Goal: Task Accomplishment & Management: Complete application form

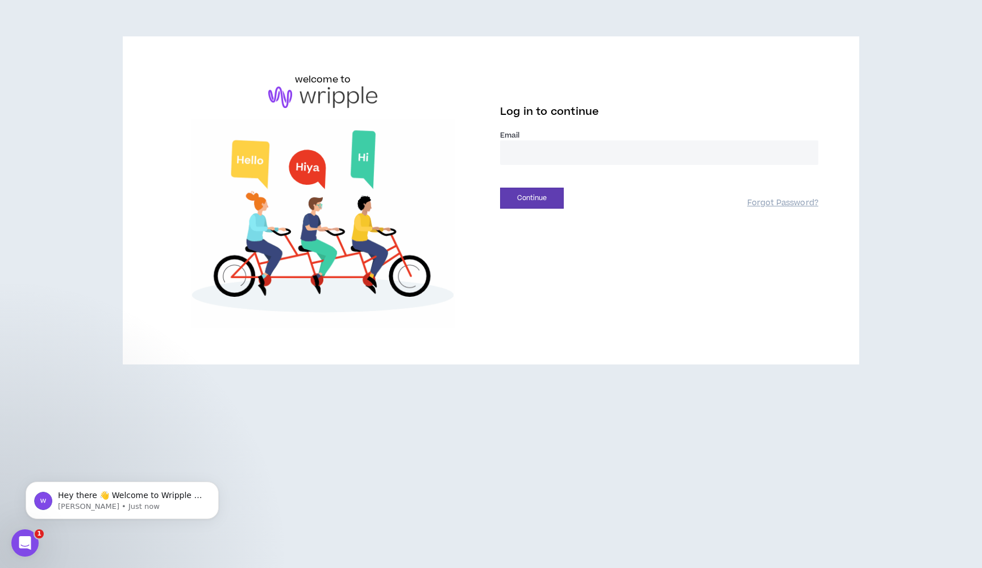
type input "**********"
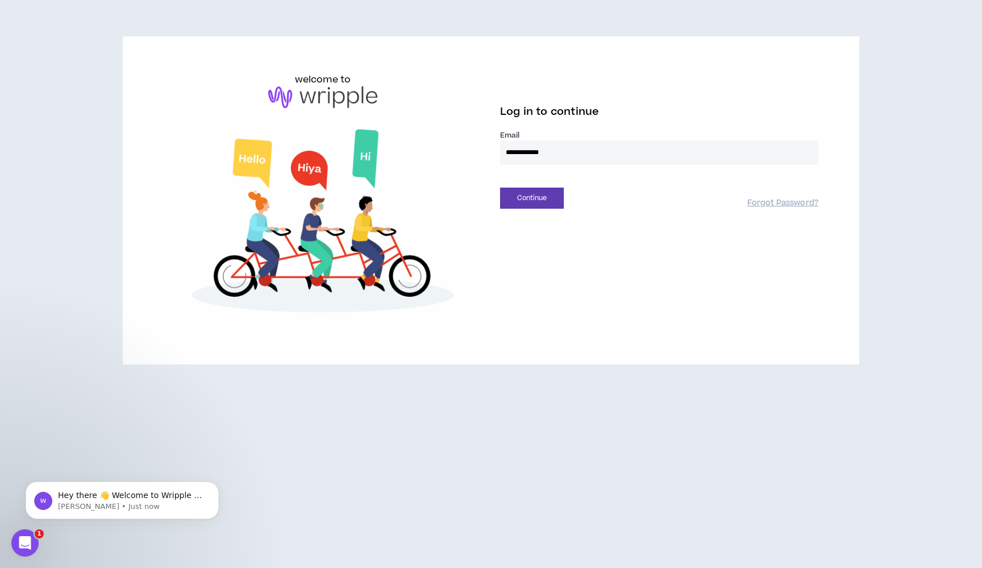
click at [532, 198] on button "Continue" at bounding box center [532, 198] width 64 height 21
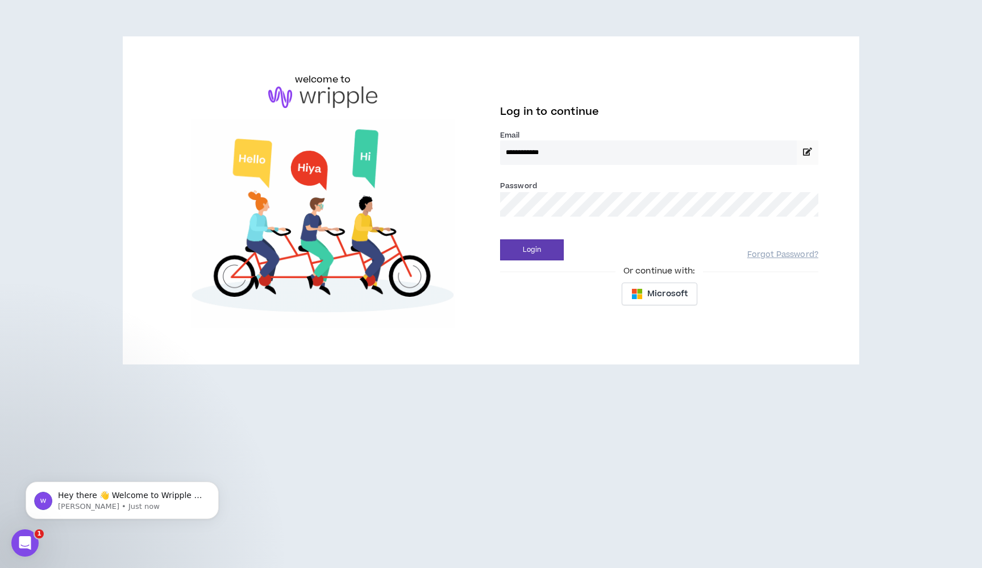
click at [605, 255] on div "Login" at bounding box center [623, 249] width 247 height 21
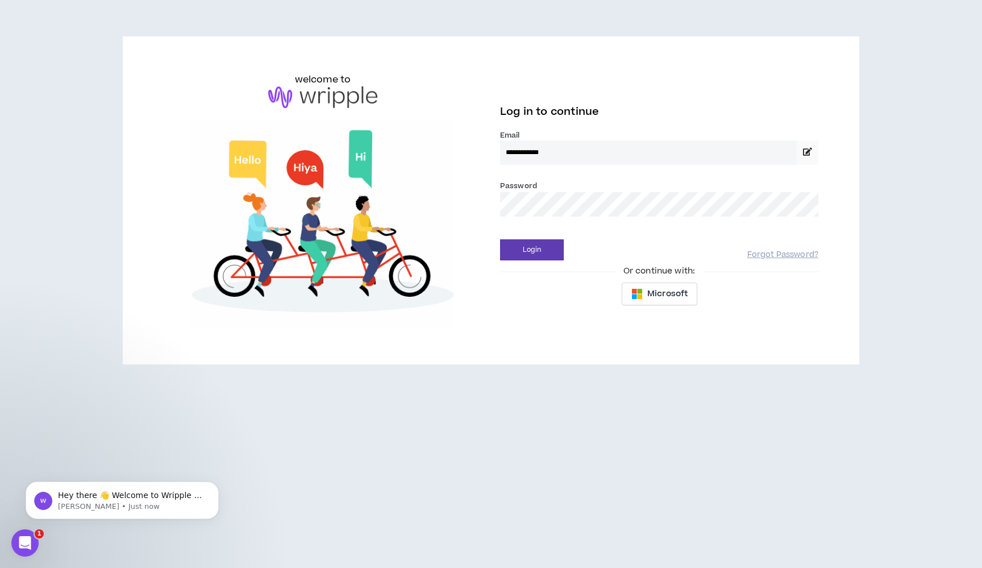
click at [532, 249] on button "Login" at bounding box center [532, 249] width 64 height 21
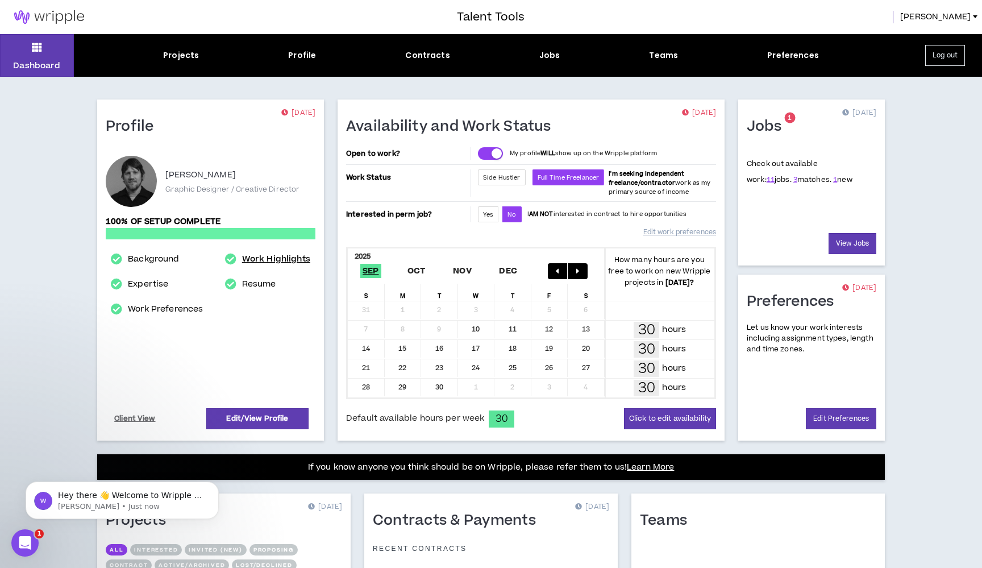
click at [271, 260] on link "Work Highlights" at bounding box center [276, 259] width 68 height 14
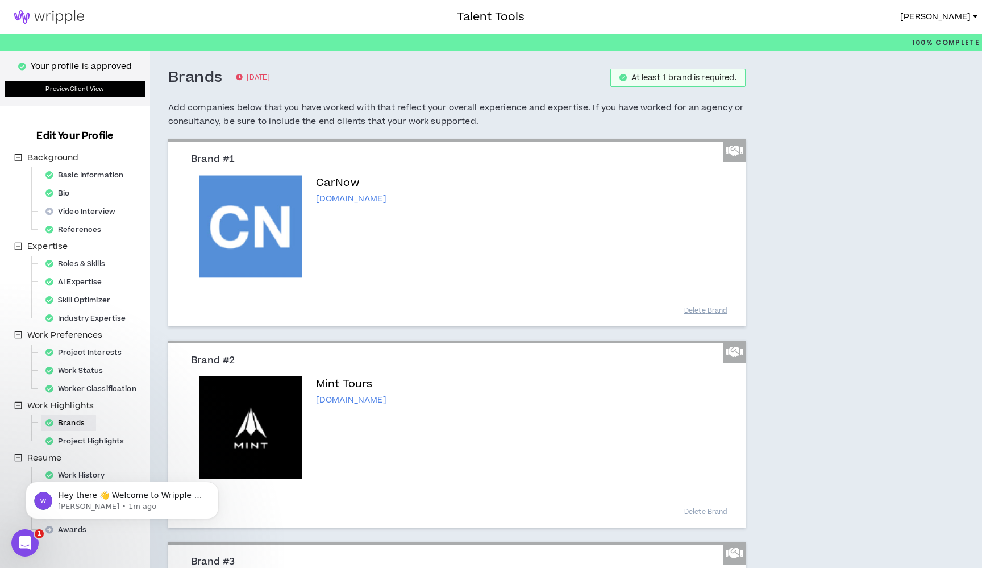
click at [84, 91] on link "Preview Client View" at bounding box center [75, 89] width 141 height 16
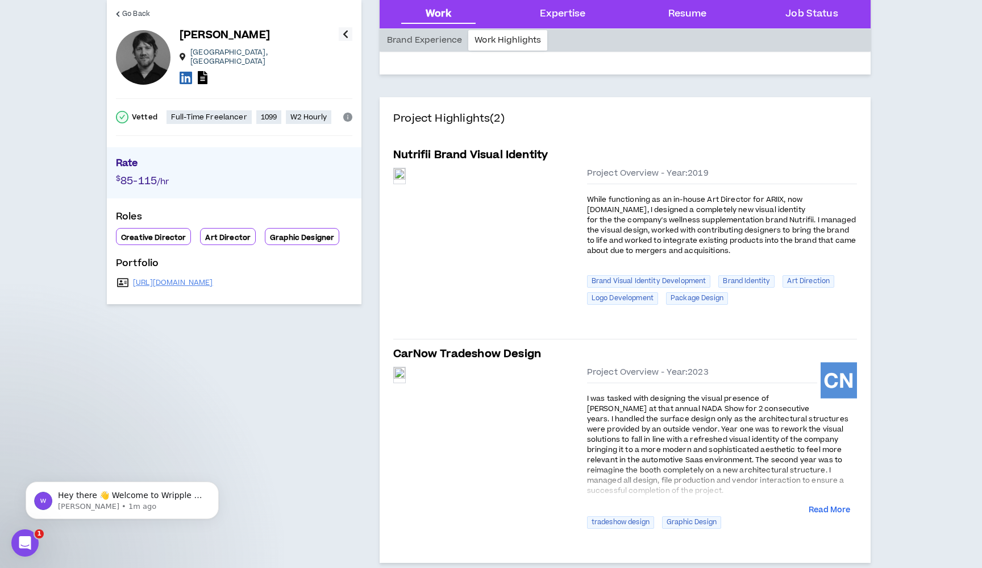
scroll to position [227, 0]
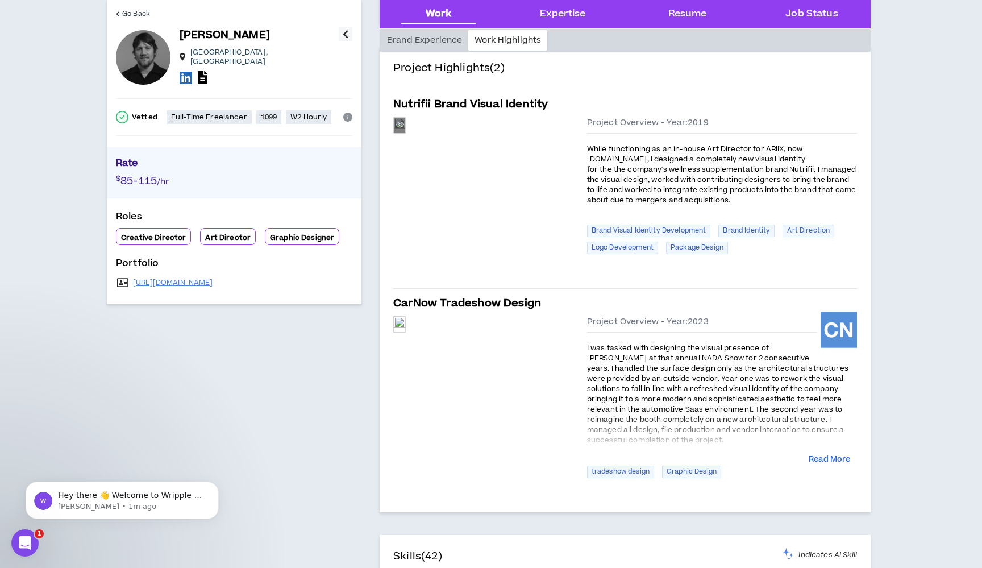
click at [405, 133] on div "Preview" at bounding box center [399, 125] width 11 height 15
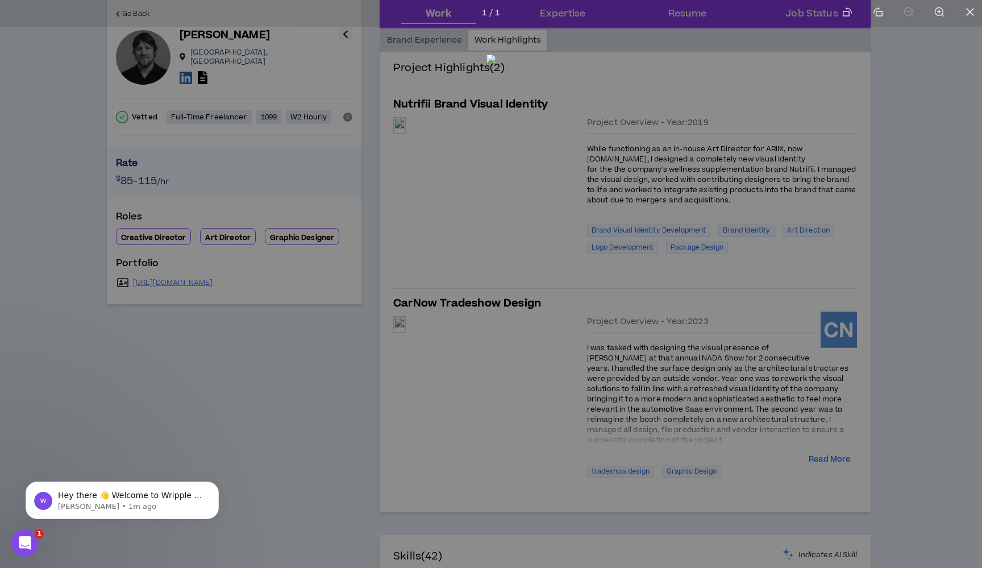
click at [495, 275] on img at bounding box center [490, 282] width 9 height 454
click at [934, 201] on div at bounding box center [491, 284] width 982 height 568
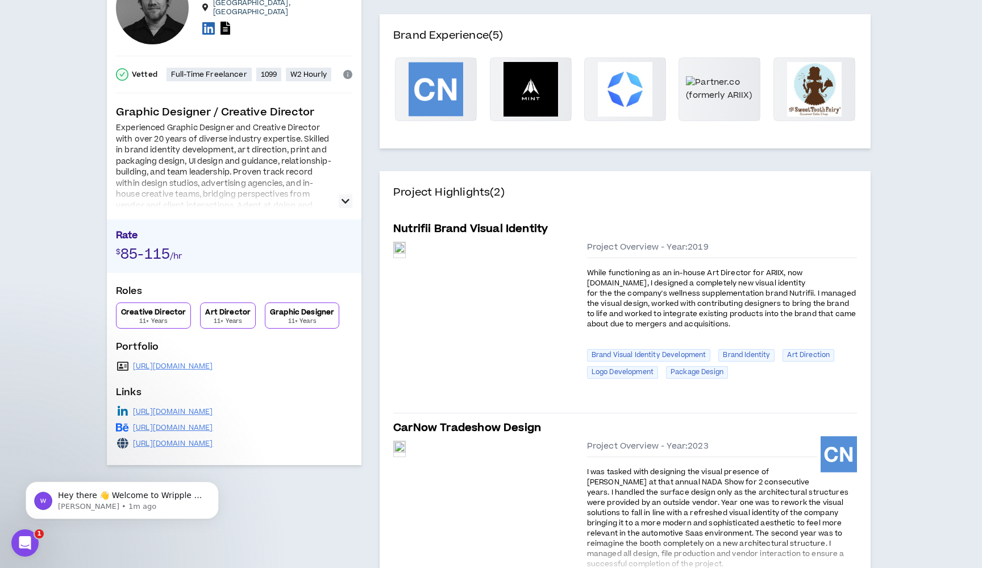
scroll to position [311, 0]
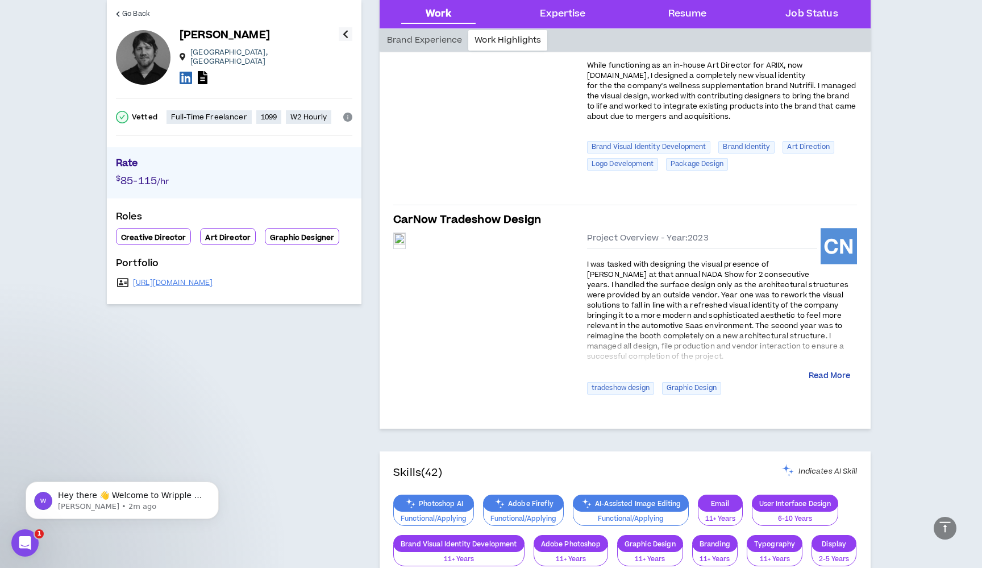
click at [823, 373] on button "Read More" at bounding box center [829, 375] width 41 height 11
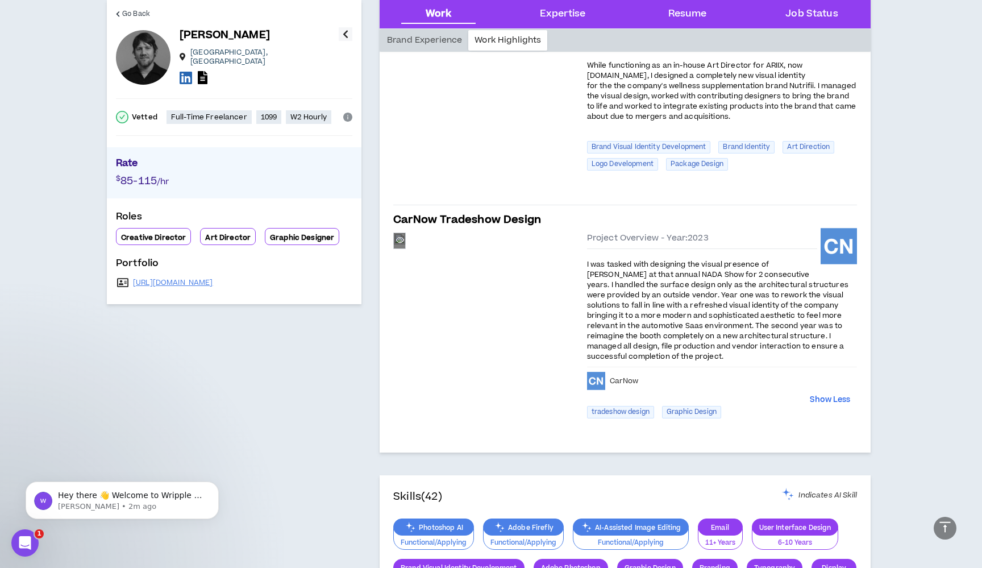
click at [405, 248] on div "Preview" at bounding box center [399, 240] width 11 height 15
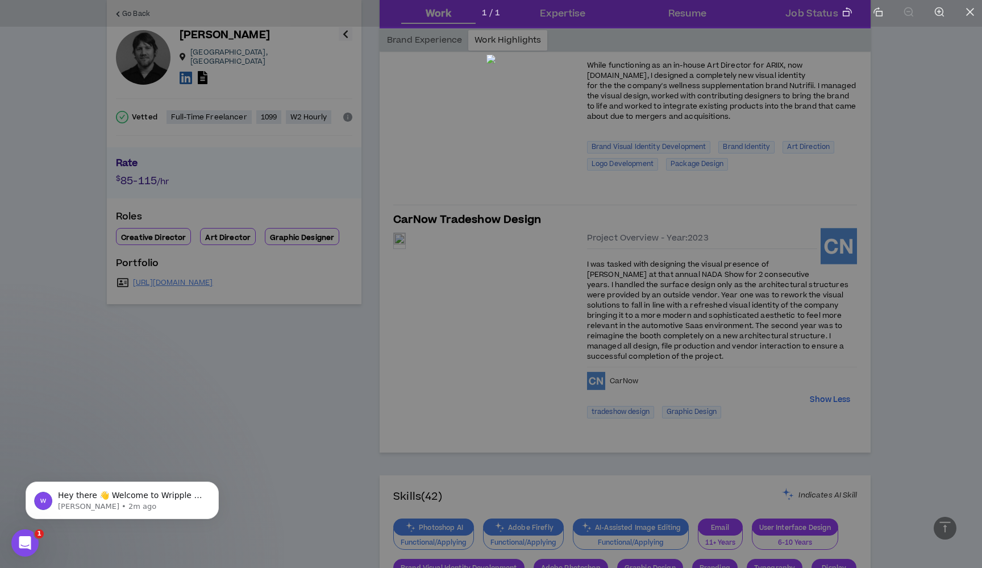
click at [495, 347] on img at bounding box center [490, 282] width 9 height 454
drag, startPoint x: 652, startPoint y: 347, endPoint x: 578, endPoint y: 335, distance: 74.3
click at [495, 347] on img at bounding box center [490, 282] width 9 height 454
click at [918, 124] on div at bounding box center [491, 284] width 982 height 568
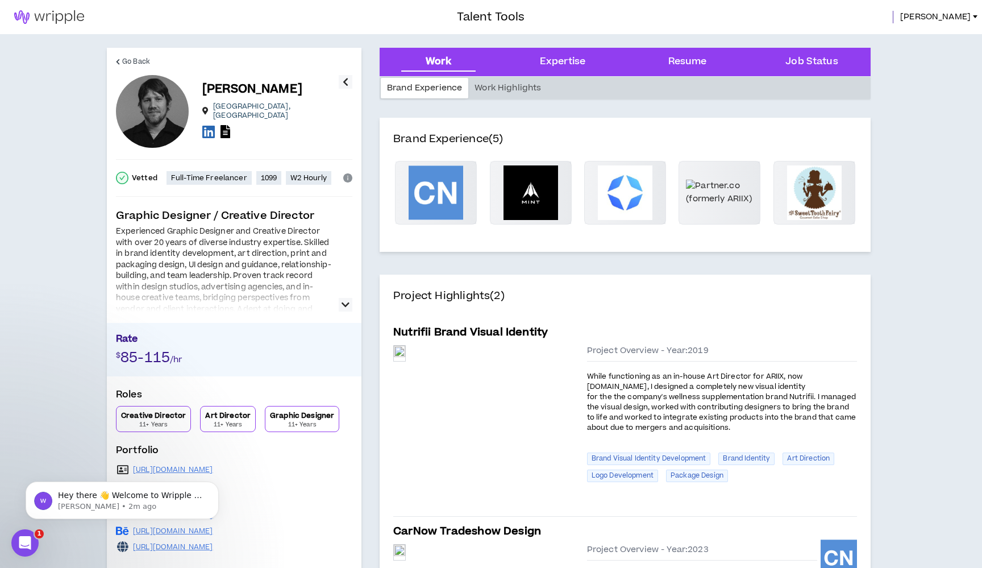
scroll to position [0, 0]
click at [958, 18] on span "[PERSON_NAME]" at bounding box center [935, 17] width 70 height 13
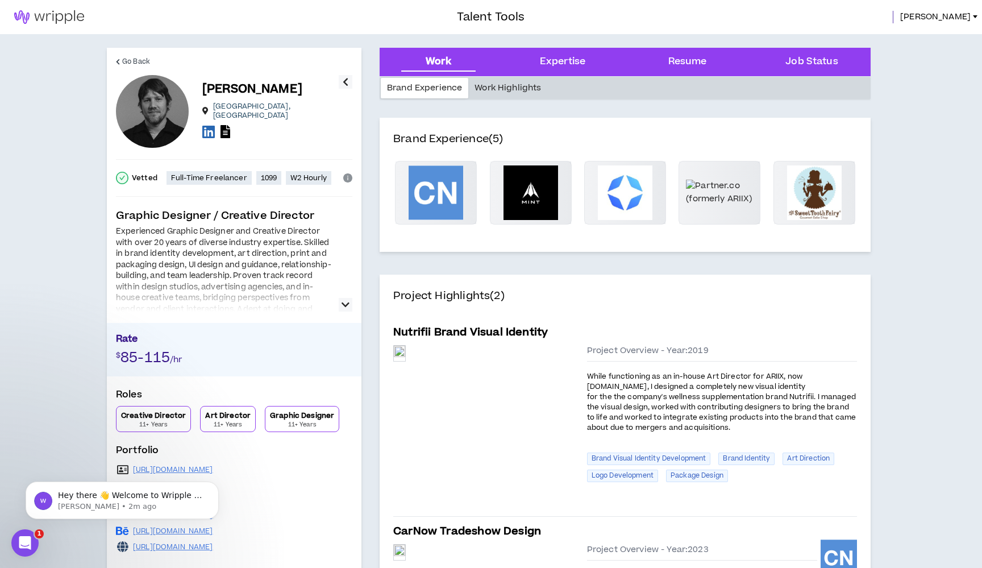
click at [499, 89] on div "Work Highlights" at bounding box center [507, 88] width 79 height 20
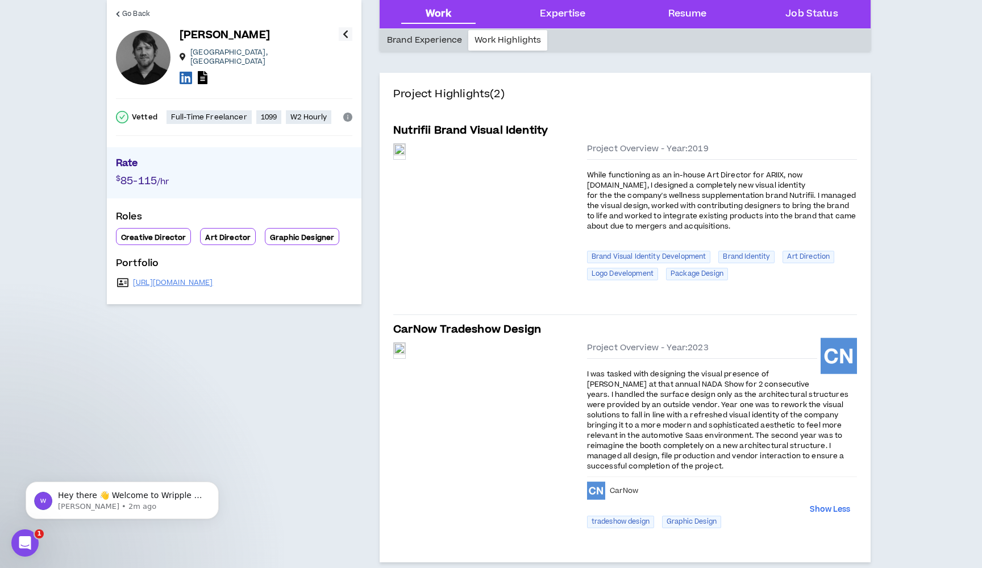
click at [422, 39] on div "Brand Experience" at bounding box center [425, 40] width 88 height 20
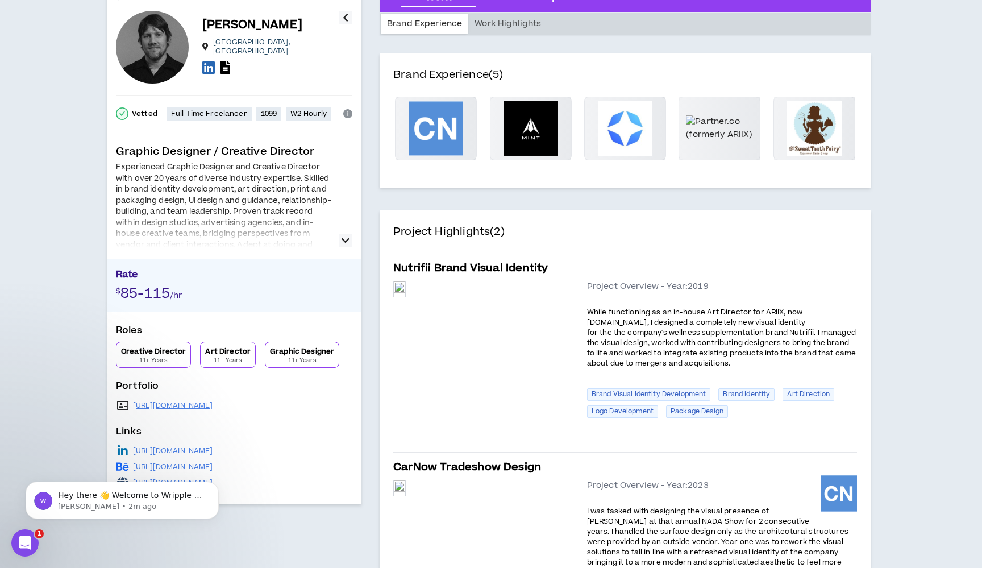
scroll to position [44, 0]
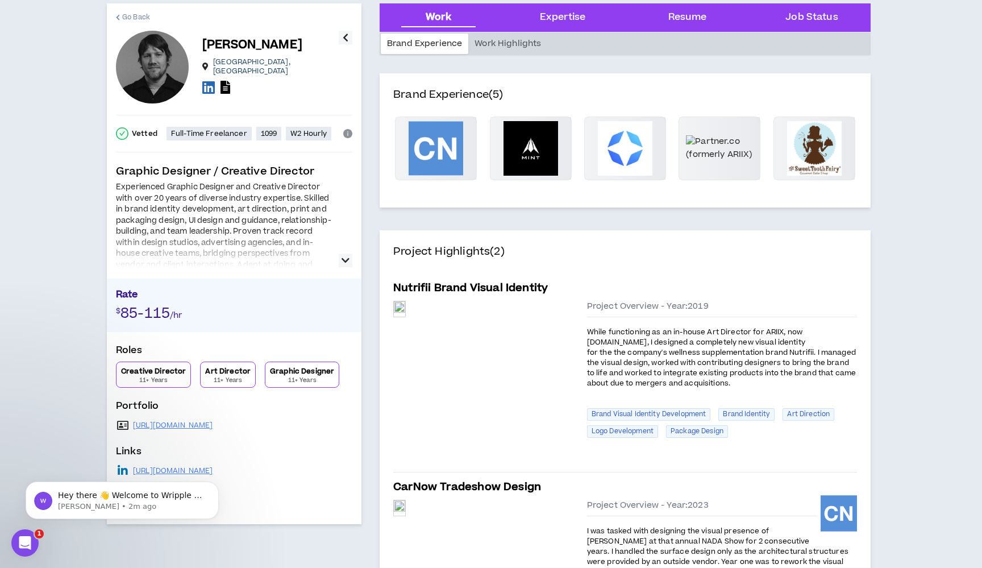
click at [121, 20] on link "Go Back" at bounding box center [133, 16] width 34 height 27
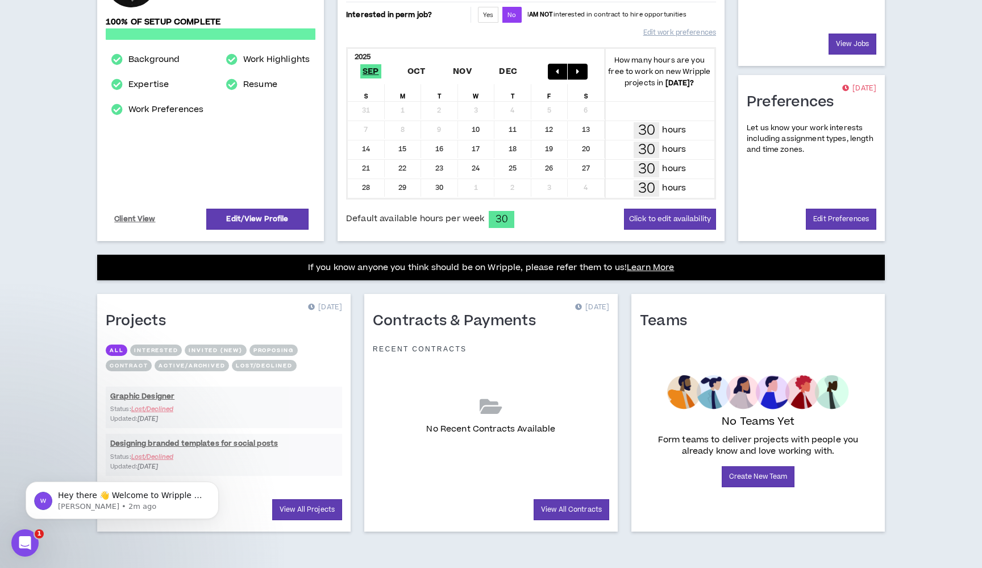
scroll to position [199, 0]
click at [278, 543] on div "Profile [DATE] [PERSON_NAME] Graphic Designer / Creative Director 100% of setup…" at bounding box center [491, 222] width 824 height 690
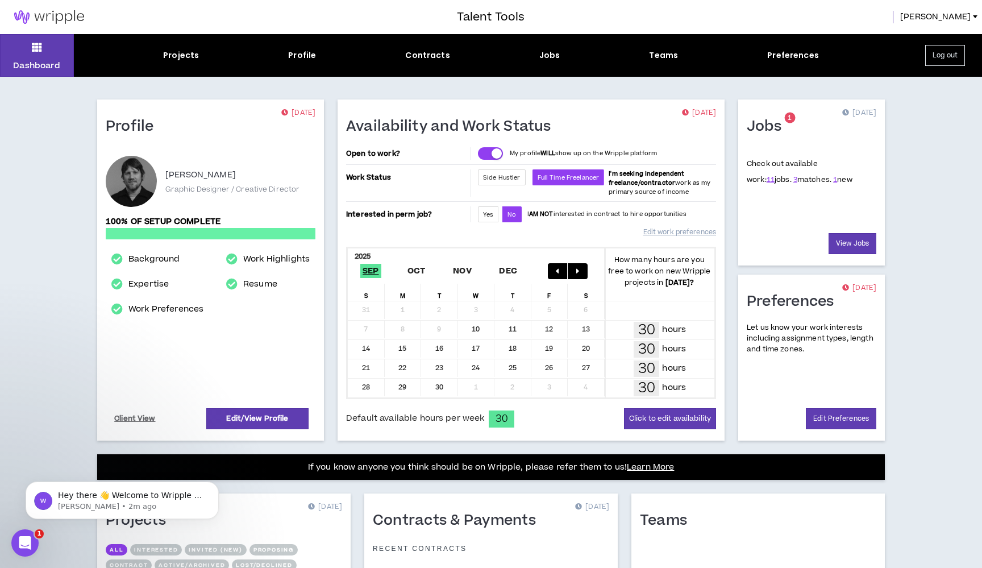
scroll to position [0, 0]
click at [297, 56] on div "Profile" at bounding box center [302, 55] width 28 height 12
select select "*"
select select "US"
select select "*******"
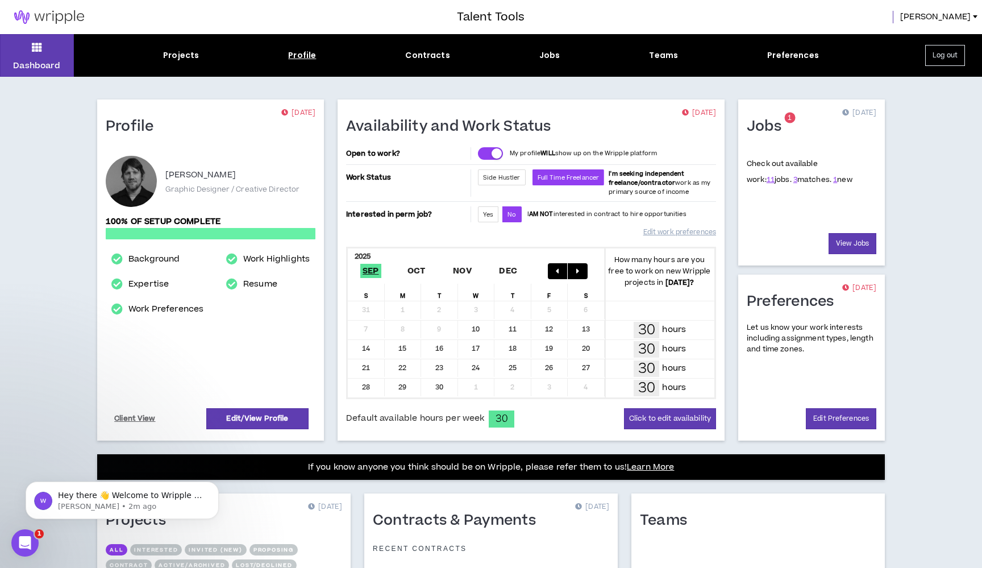
select select "*"
select select "**********"
select select "*****"
select select "***"
select select "**********"
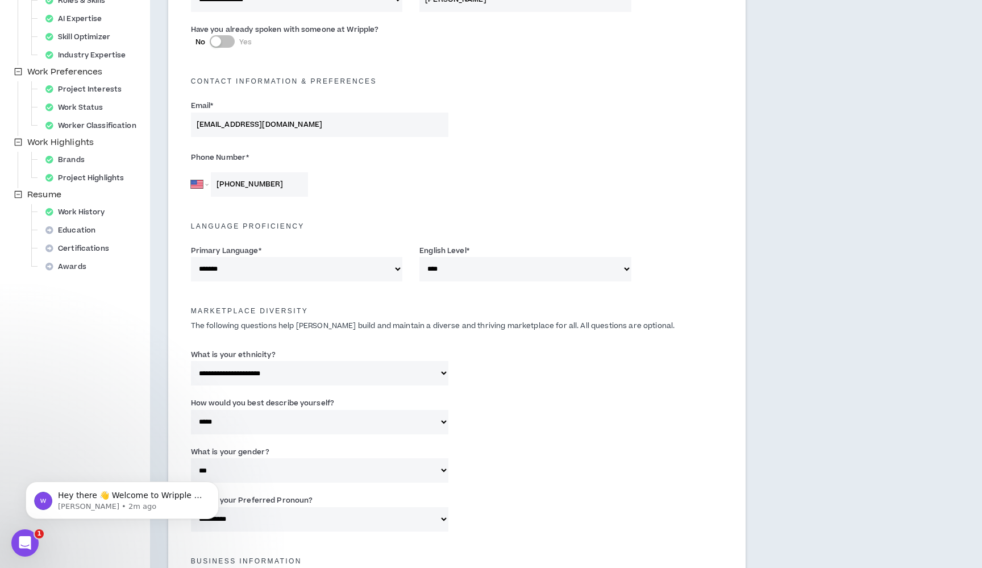
scroll to position [262, 0]
click at [78, 182] on div "Project Highlights" at bounding box center [88, 179] width 94 height 16
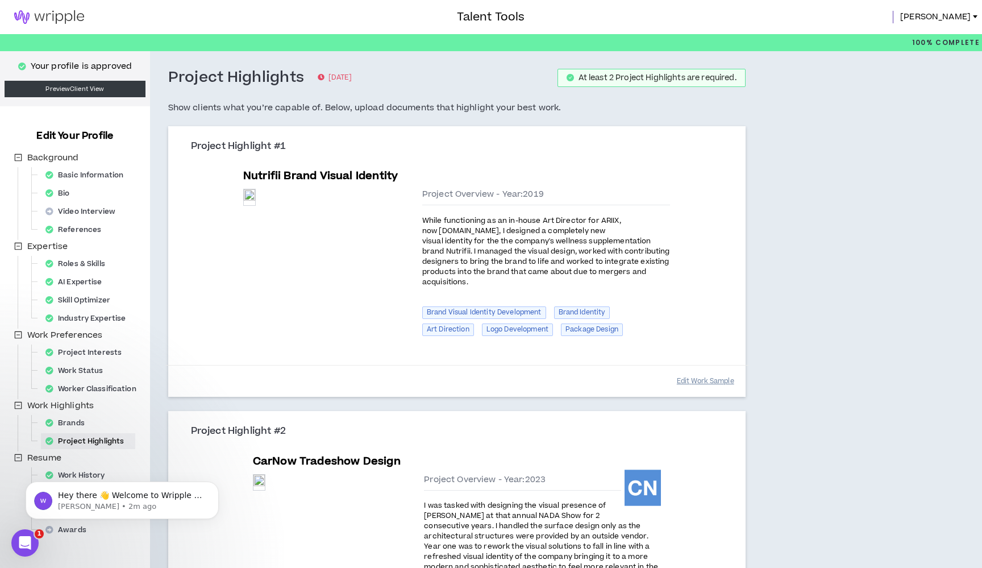
click at [707, 371] on button "Edit Work Sample" at bounding box center [705, 381] width 57 height 20
select select "****"
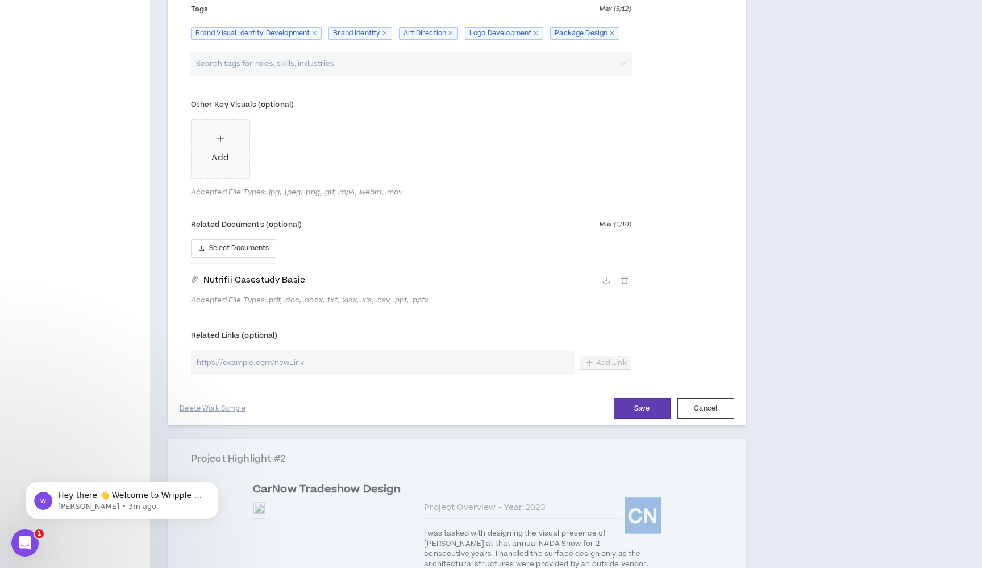
scroll to position [602, 0]
click at [219, 142] on icon "plus" at bounding box center [220, 140] width 8 height 8
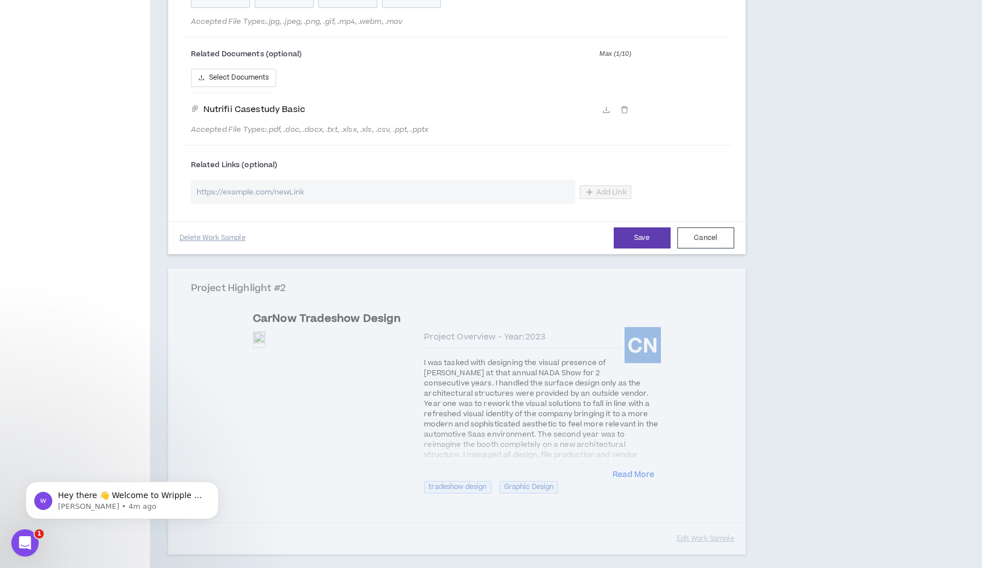
scroll to position [777, 0]
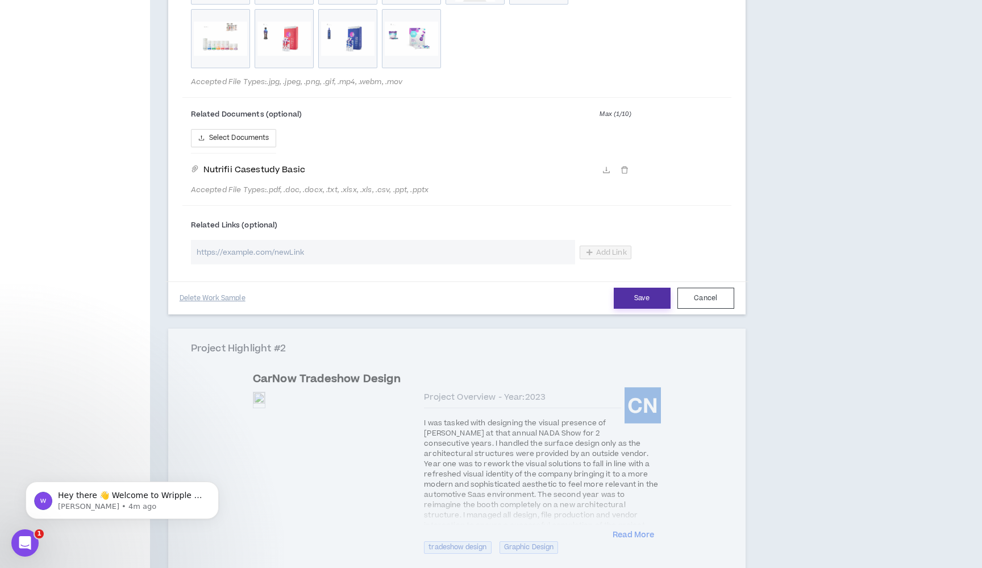
click at [628, 292] on button "Save" at bounding box center [642, 298] width 57 height 21
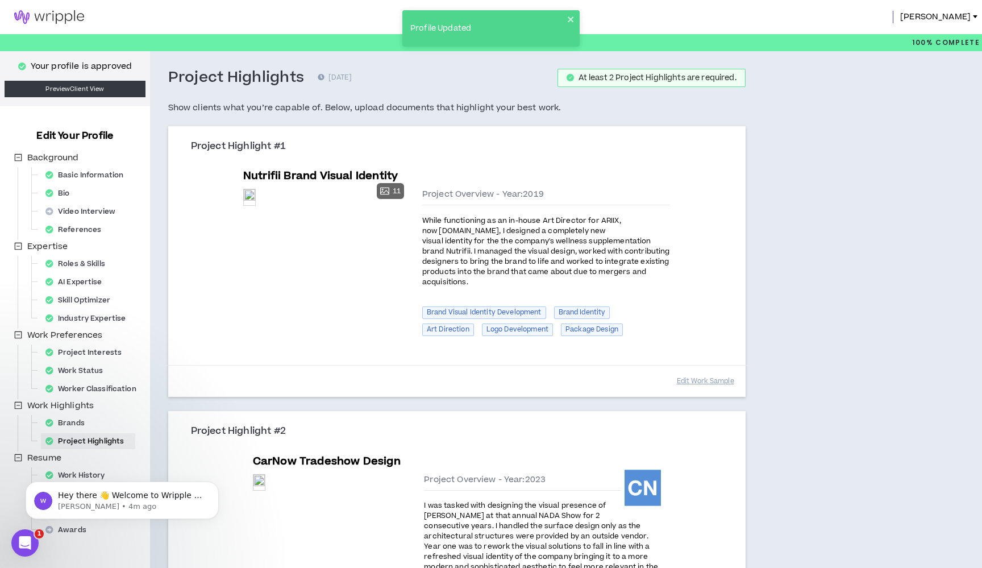
scroll to position [0, 0]
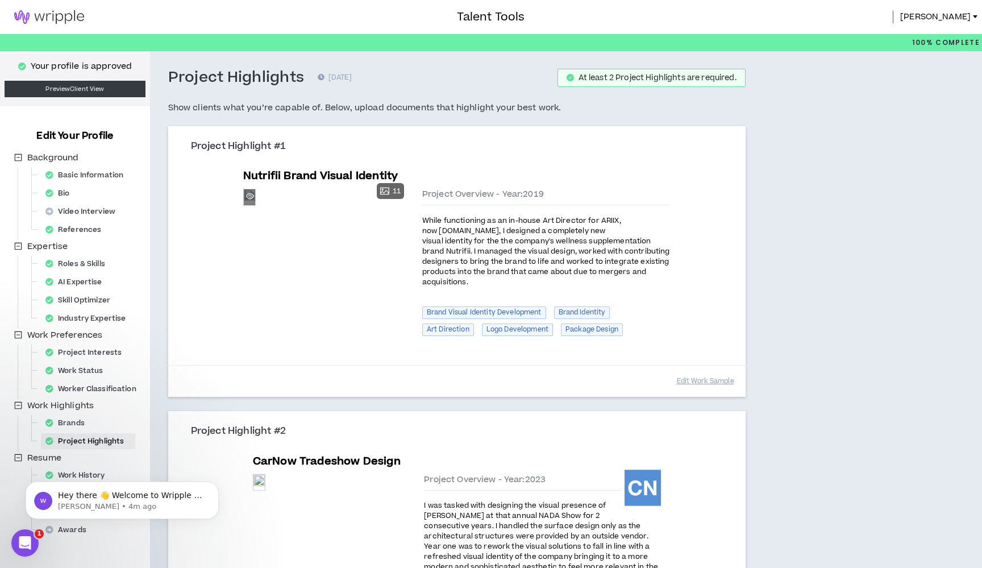
click at [255, 205] on div "Preview" at bounding box center [249, 196] width 11 height 15
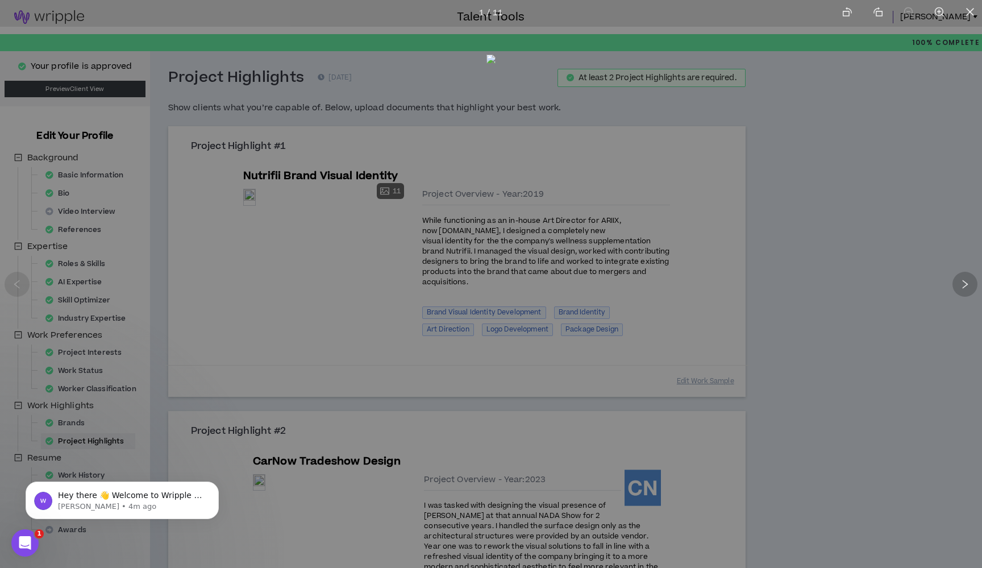
click at [965, 278] on div at bounding box center [964, 284] width 25 height 25
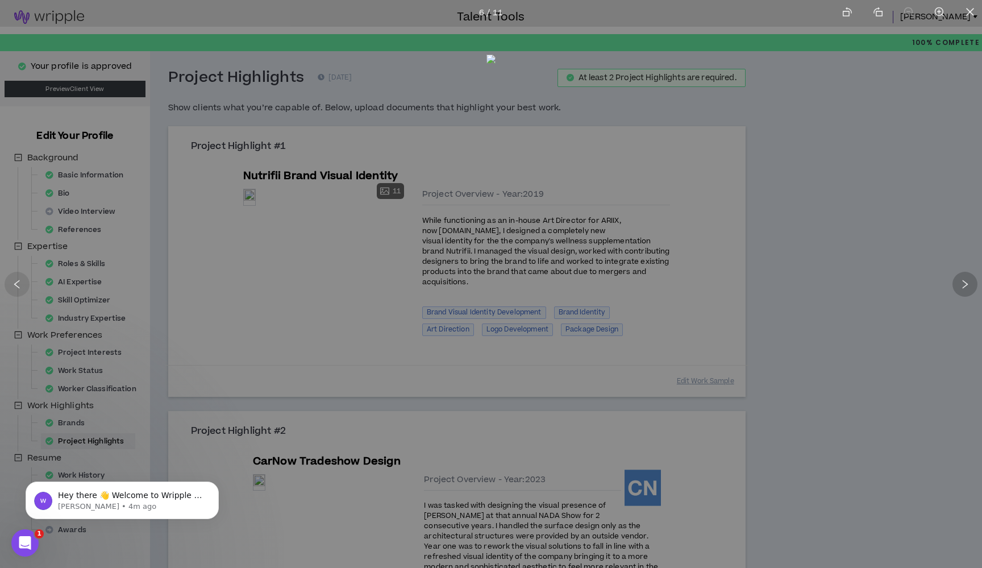
click at [965, 278] on div at bounding box center [964, 284] width 25 height 25
click at [23, 286] on div at bounding box center [17, 284] width 25 height 25
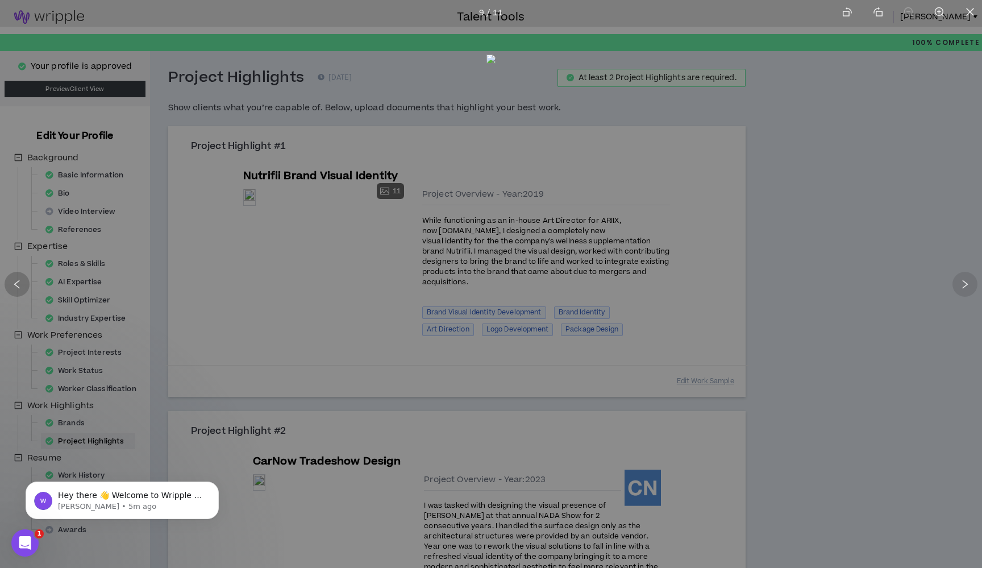
click at [22, 286] on div at bounding box center [17, 284] width 25 height 25
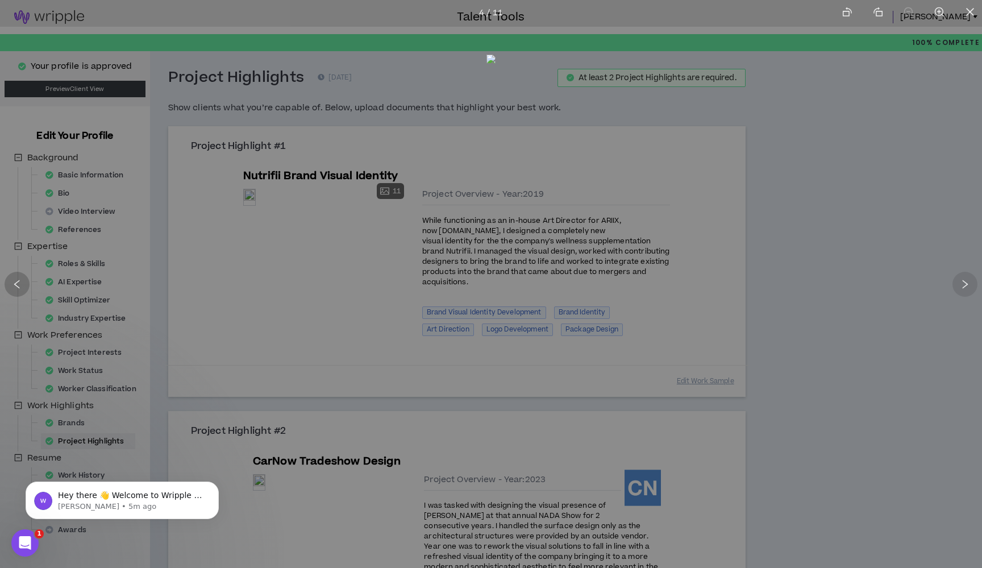
click at [22, 286] on div at bounding box center [17, 284] width 25 height 25
click at [965, 291] on div at bounding box center [964, 284] width 25 height 25
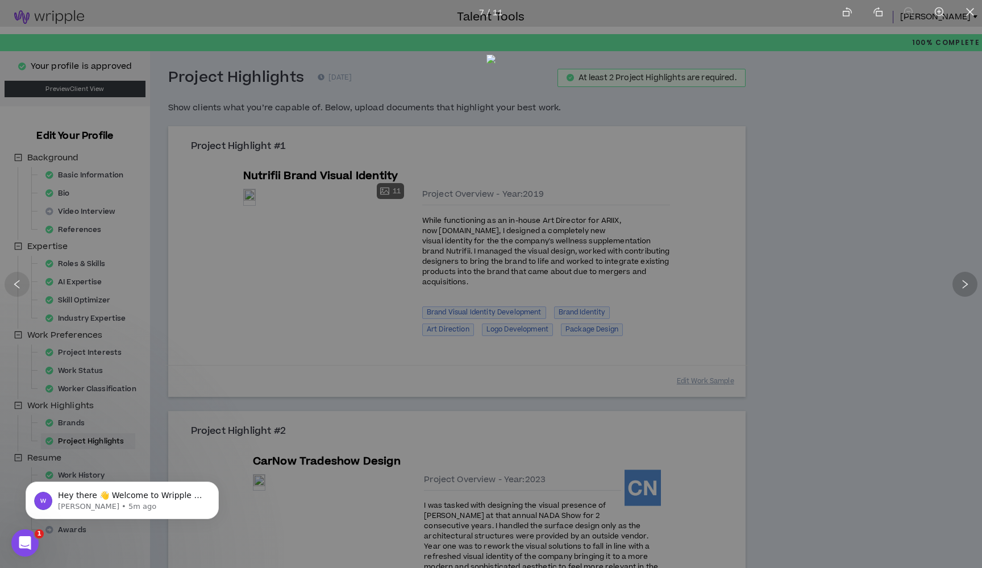
click at [965, 291] on div at bounding box center [964, 284] width 25 height 25
drag, startPoint x: 968, startPoint y: 16, endPoint x: 940, endPoint y: 34, distance: 32.8
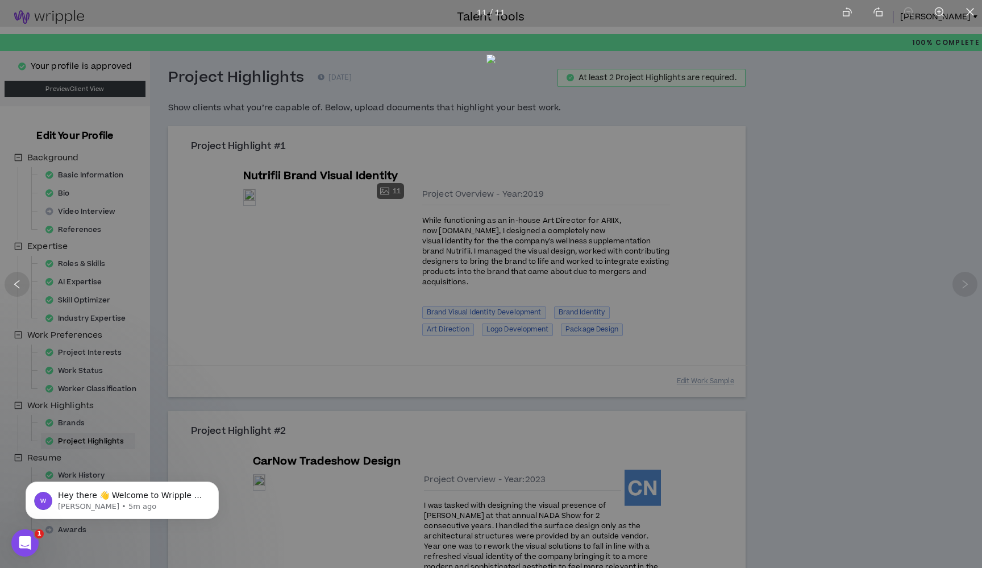
click at [968, 16] on icon "close" at bounding box center [970, 12] width 10 height 10
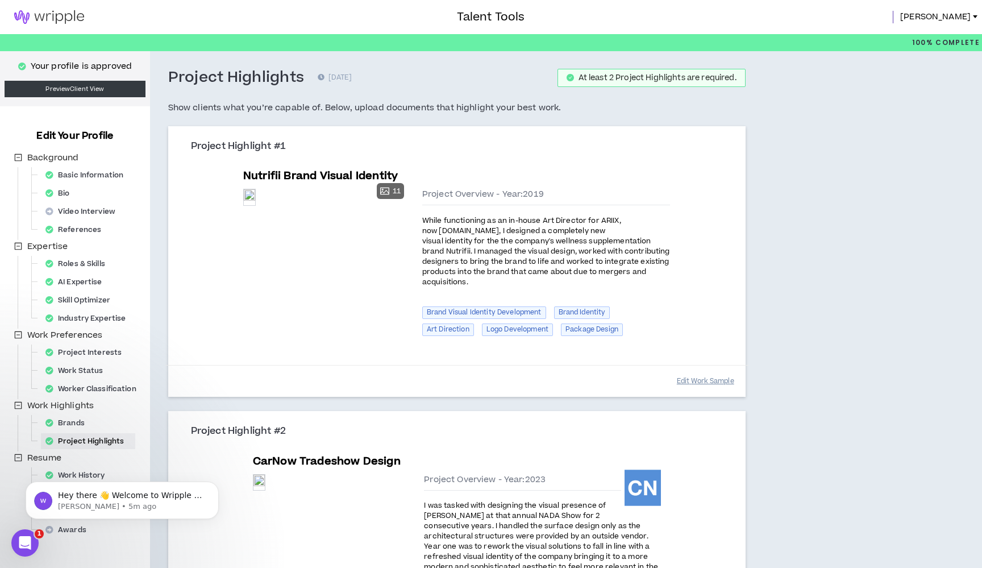
click at [710, 371] on button "Edit Work Sample" at bounding box center [705, 381] width 57 height 20
select select "****"
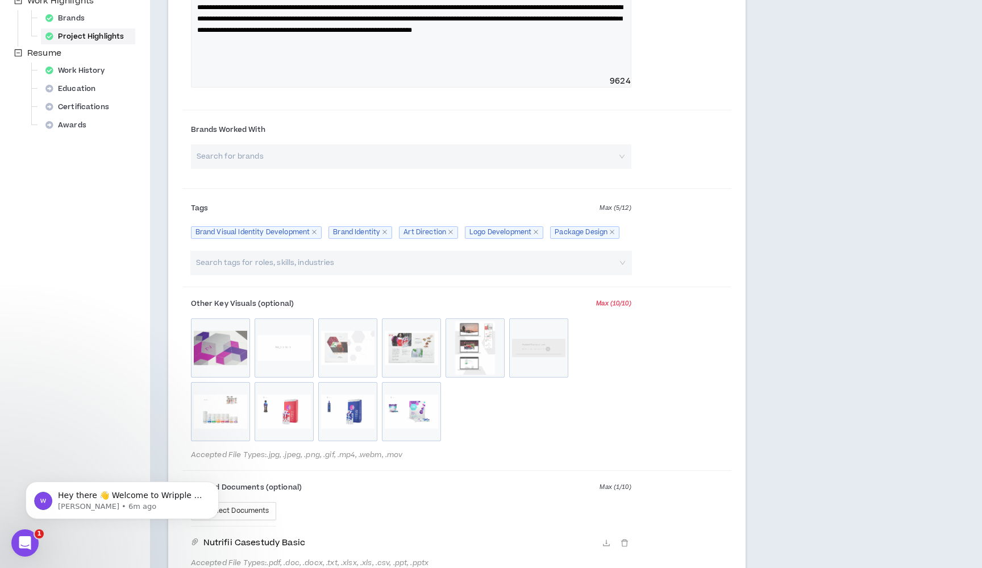
scroll to position [497, 0]
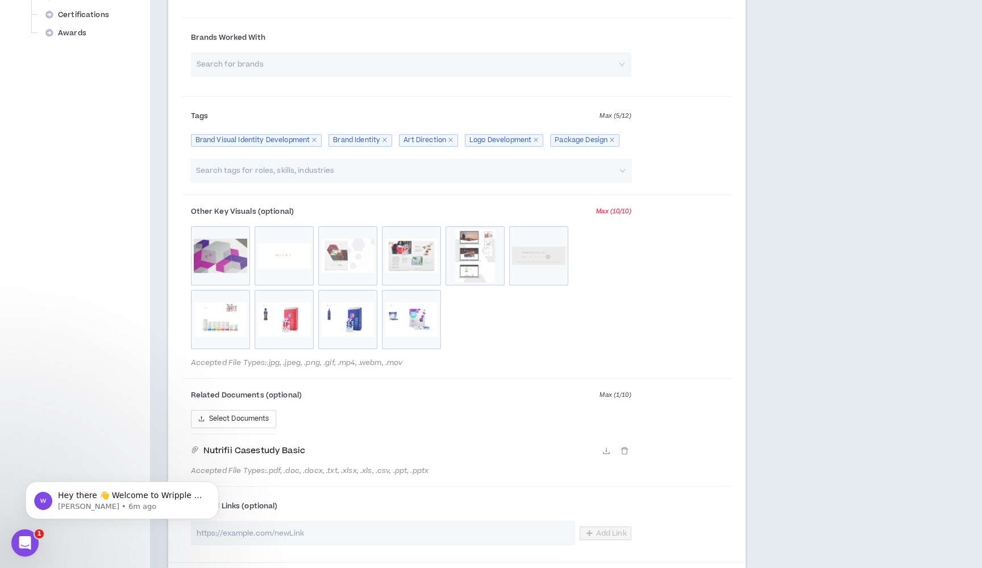
drag, startPoint x: 547, startPoint y: 253, endPoint x: 542, endPoint y: 323, distance: 70.0
click at [542, 323] on div "Nutrifii_Brand_1.jpg Nutrifii_Brand_2.jpg Nutrifii_Brand_3.jpg Nutrifii_Brand_4…" at bounding box center [411, 289] width 440 height 127
click at [228, 255] on icon "delete" at bounding box center [229, 255] width 9 height 9
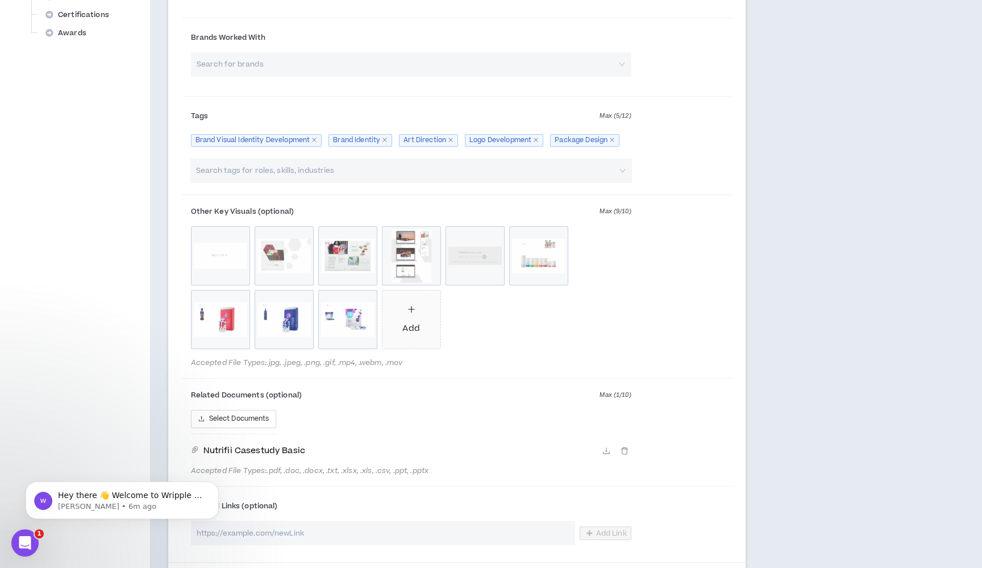
click at [549, 335] on div "Nutrifii_Brand_2.jpg Nutrifii_Brand_3.jpg Nutrifii_Brand_4.jpg Nutrifii_Brand_5…" at bounding box center [411, 289] width 440 height 127
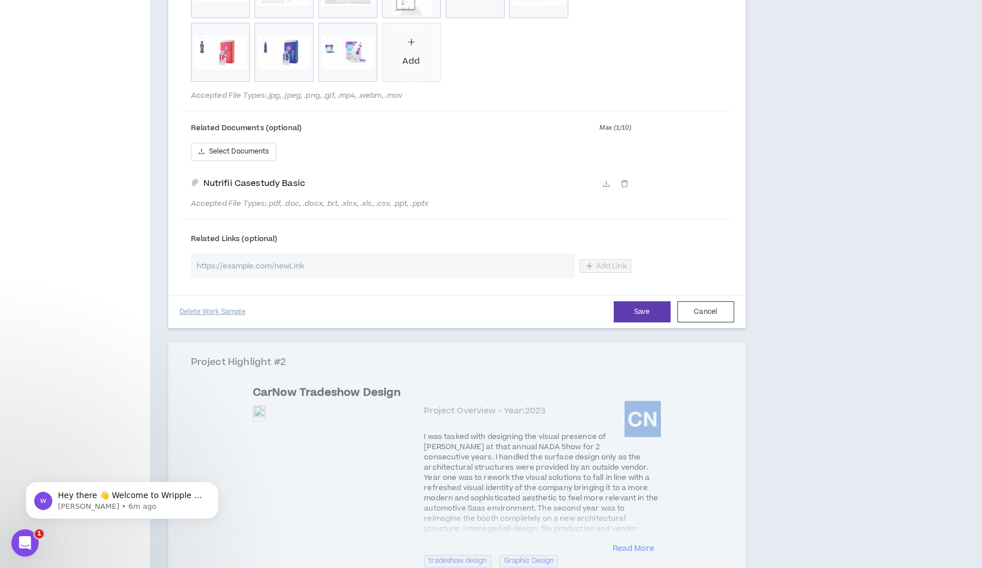
scroll to position [805, 0]
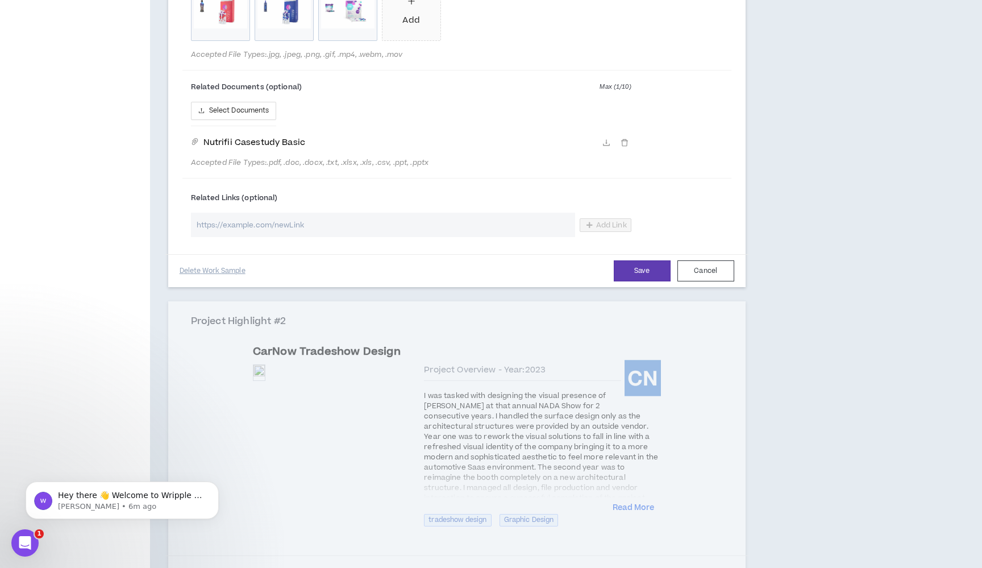
drag, startPoint x: 653, startPoint y: 266, endPoint x: 667, endPoint y: 269, distance: 13.9
click at [653, 266] on button "Save" at bounding box center [642, 270] width 57 height 21
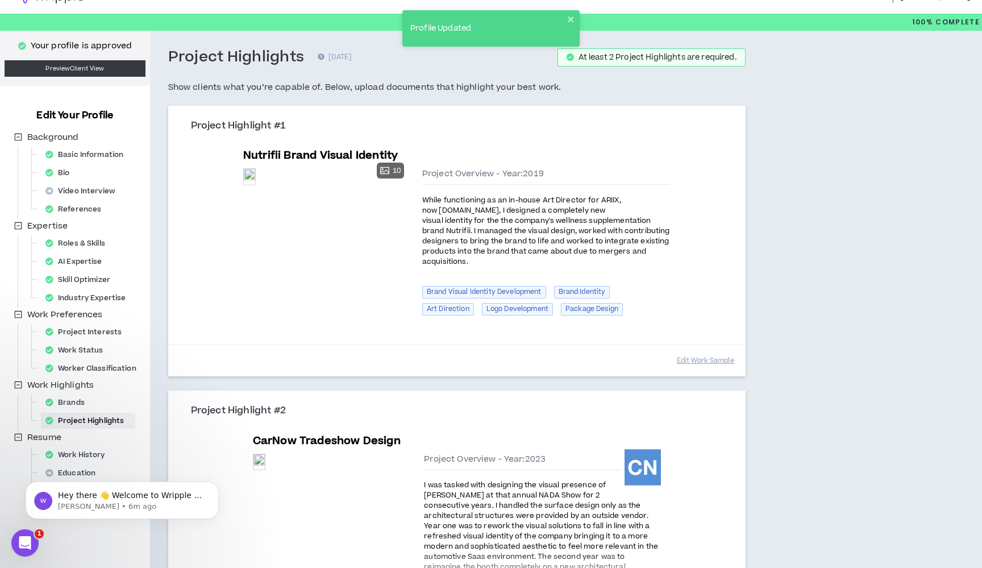
scroll to position [237, 0]
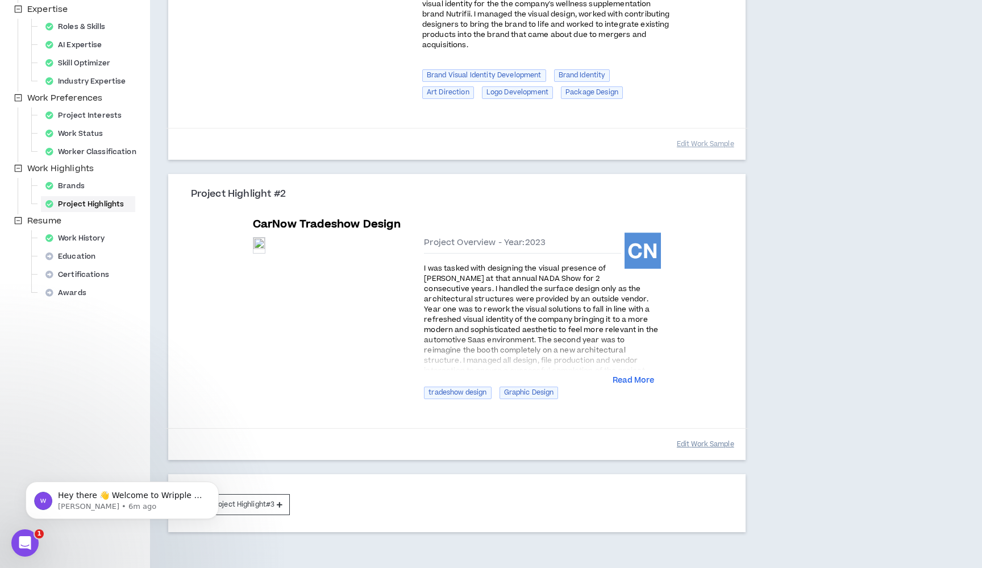
click at [702, 434] on button "Edit Work Sample" at bounding box center [705, 444] width 57 height 20
select select "****"
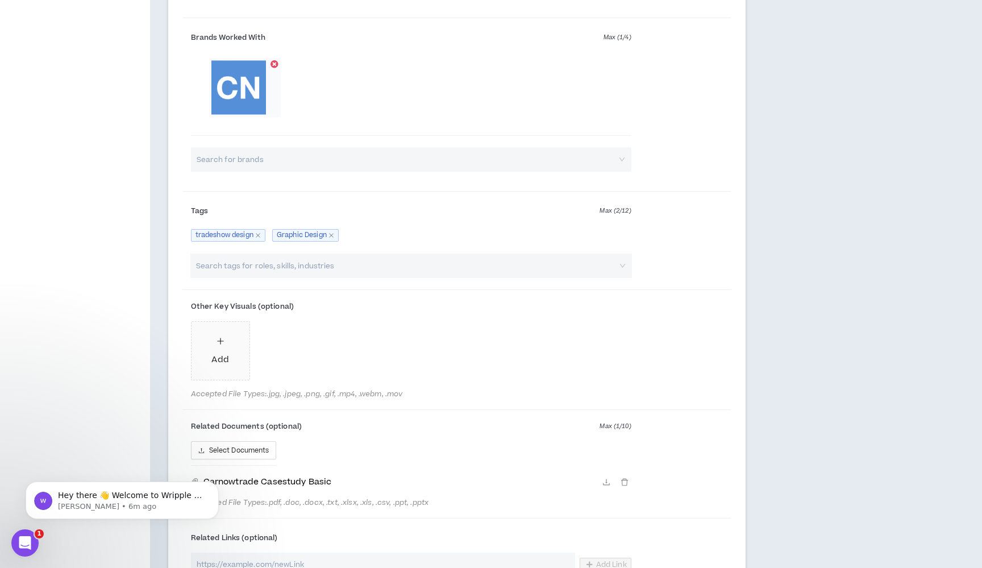
scroll to position [823, 0]
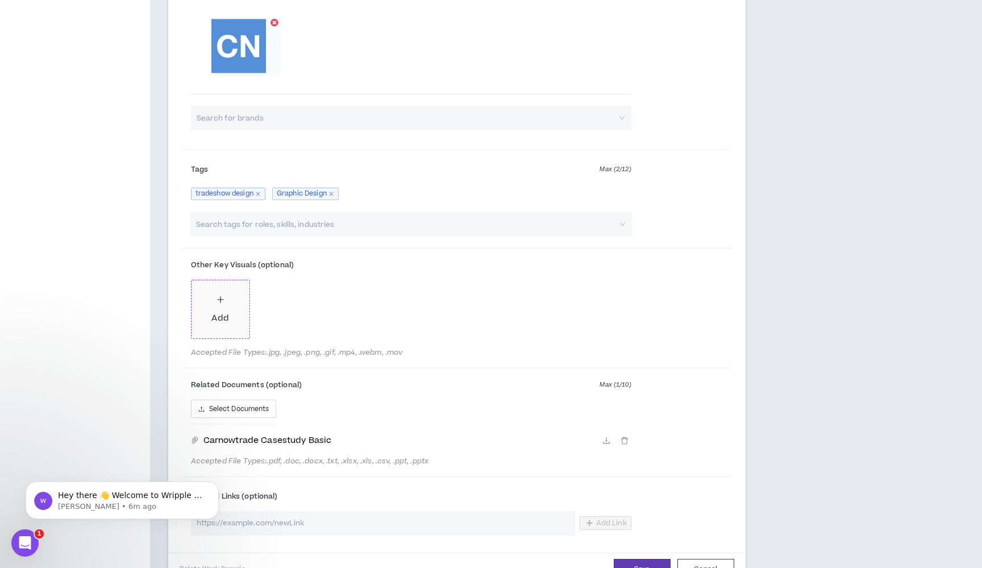
click at [210, 295] on span "Add" at bounding box center [220, 309] width 58 height 58
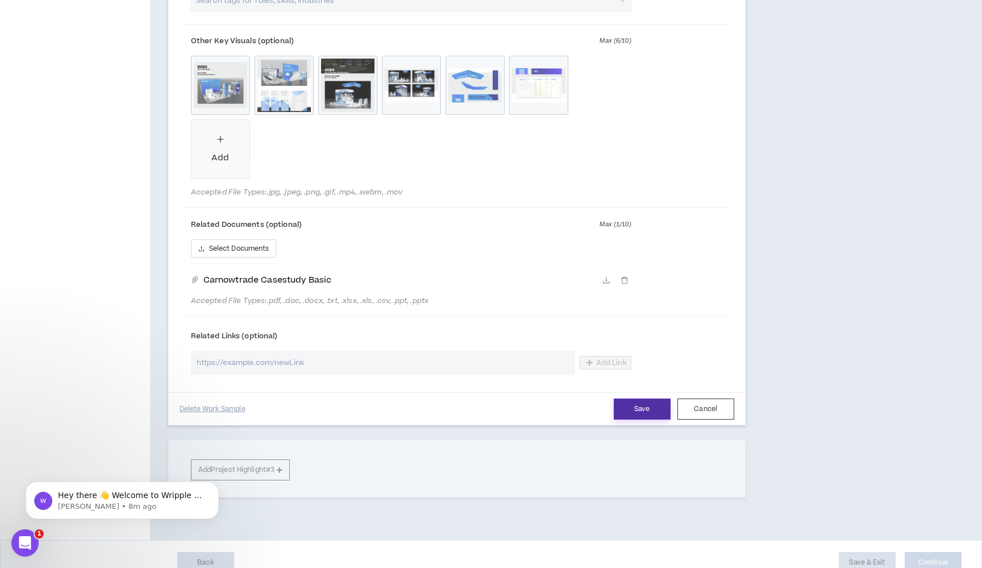
click at [645, 398] on button "Save" at bounding box center [642, 408] width 57 height 21
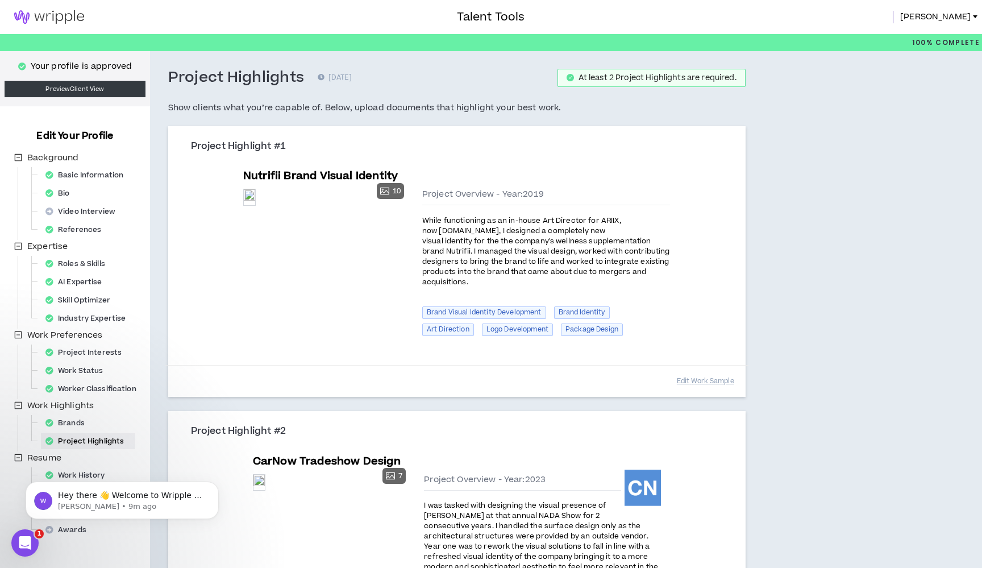
scroll to position [180, 0]
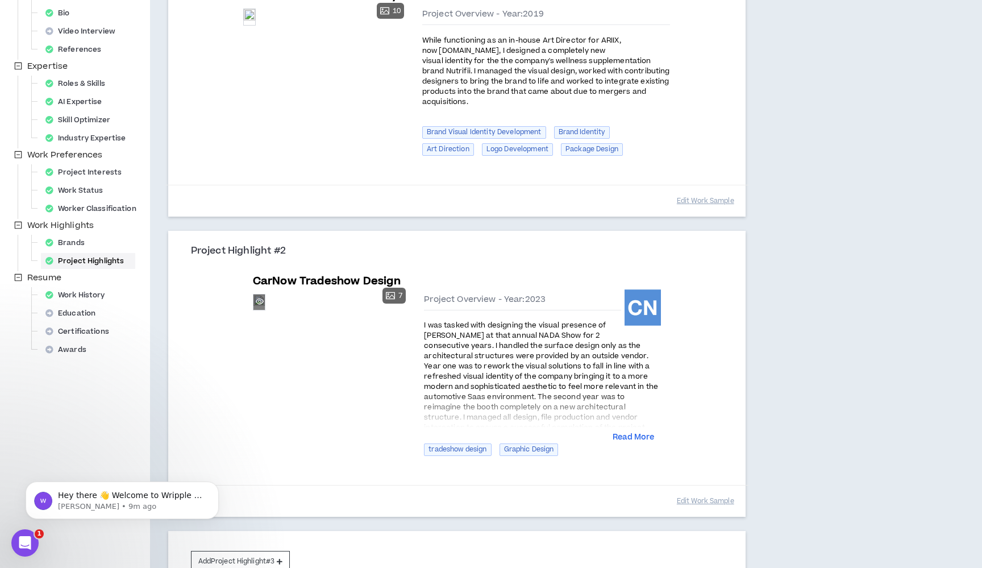
click at [265, 310] on div "Preview" at bounding box center [258, 301] width 11 height 15
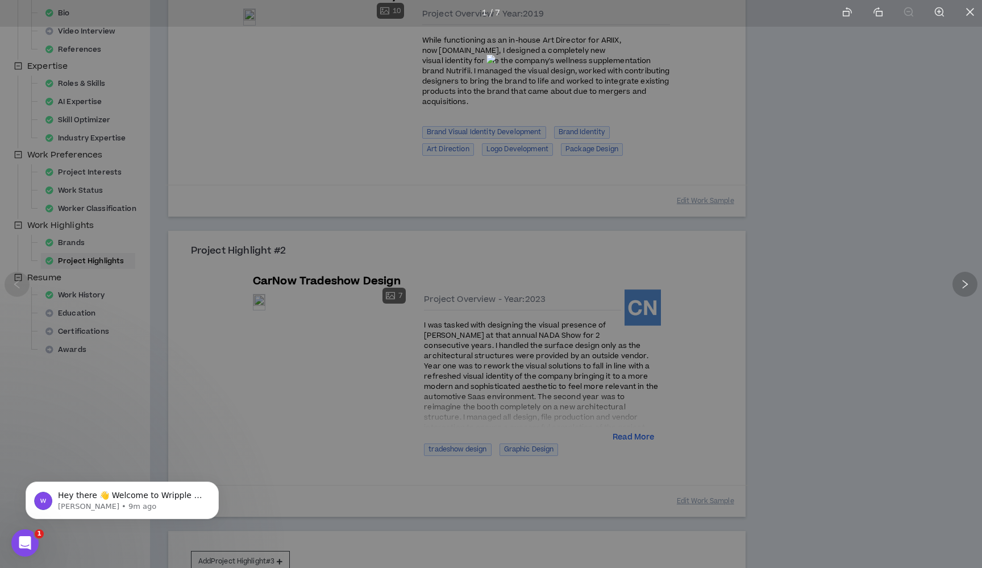
click at [961, 284] on icon "right" at bounding box center [965, 284] width 10 height 10
click at [960, 284] on icon "right" at bounding box center [965, 284] width 10 height 10
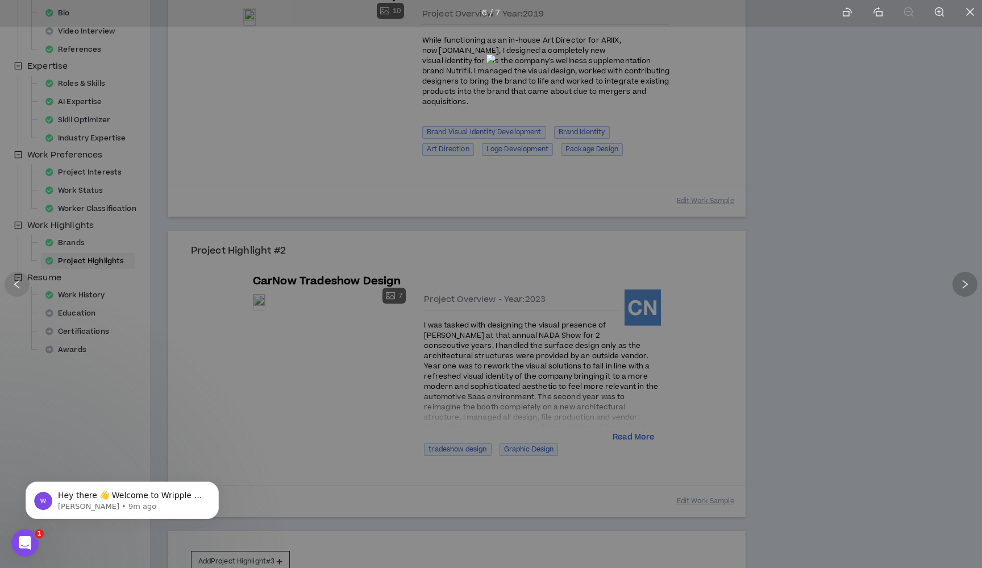
click at [960, 284] on icon "right" at bounding box center [965, 284] width 10 height 10
click at [890, 335] on div at bounding box center [491, 284] width 982 height 568
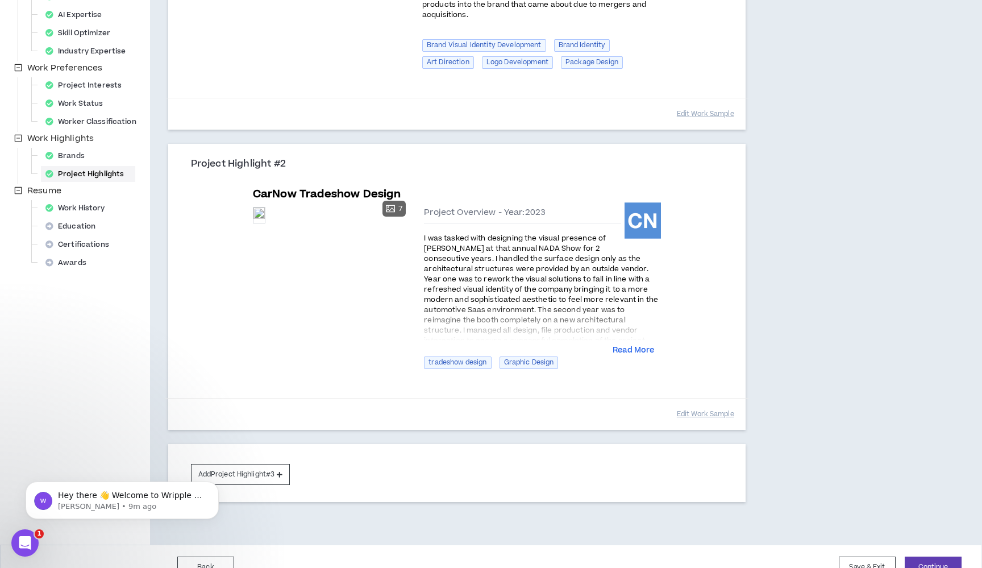
scroll to position [266, 0]
click at [250, 464] on button "Add Project Highlight #3" at bounding box center [240, 474] width 99 height 21
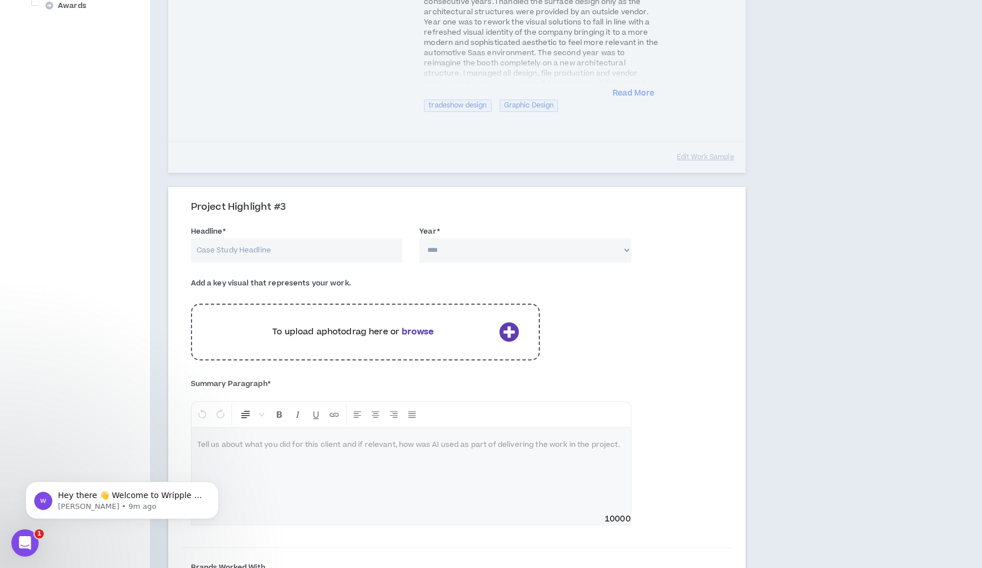
scroll to position [508, 0]
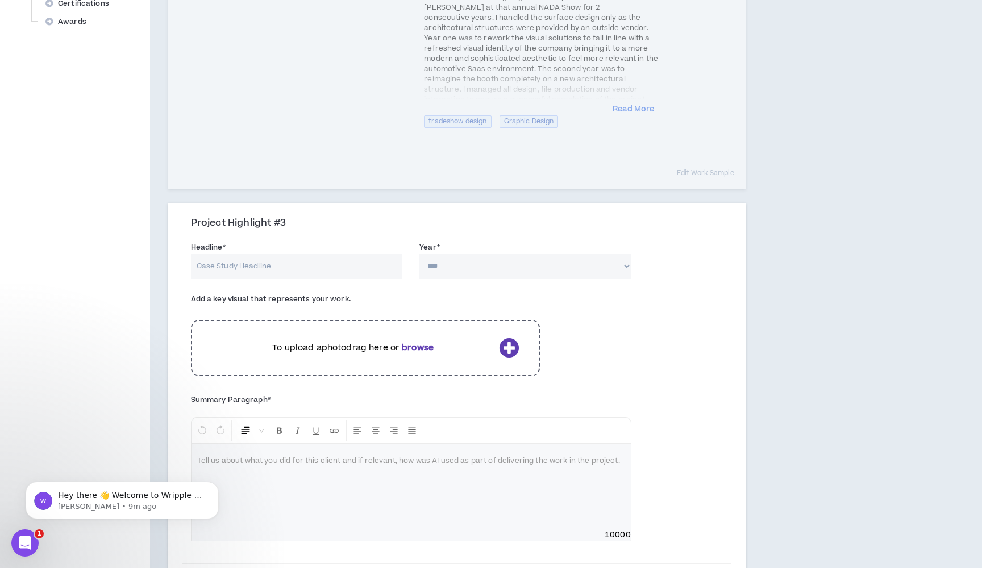
click at [293, 254] on input "Headline *" at bounding box center [297, 266] width 212 height 24
click at [294, 254] on input "Headline *" at bounding box center [297, 266] width 212 height 24
type input "Mint Powder Guides"
select select "****"
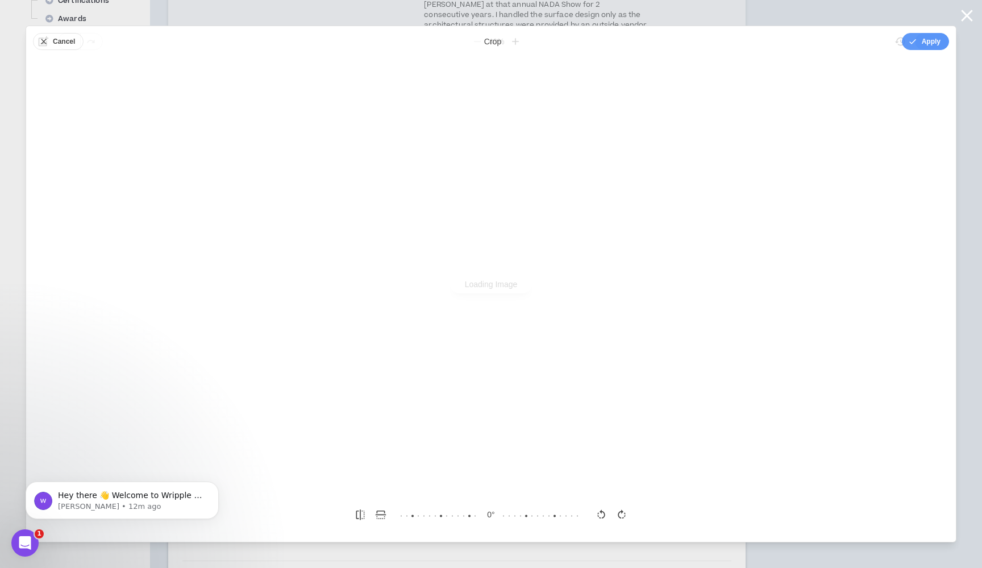
scroll to position [0, 0]
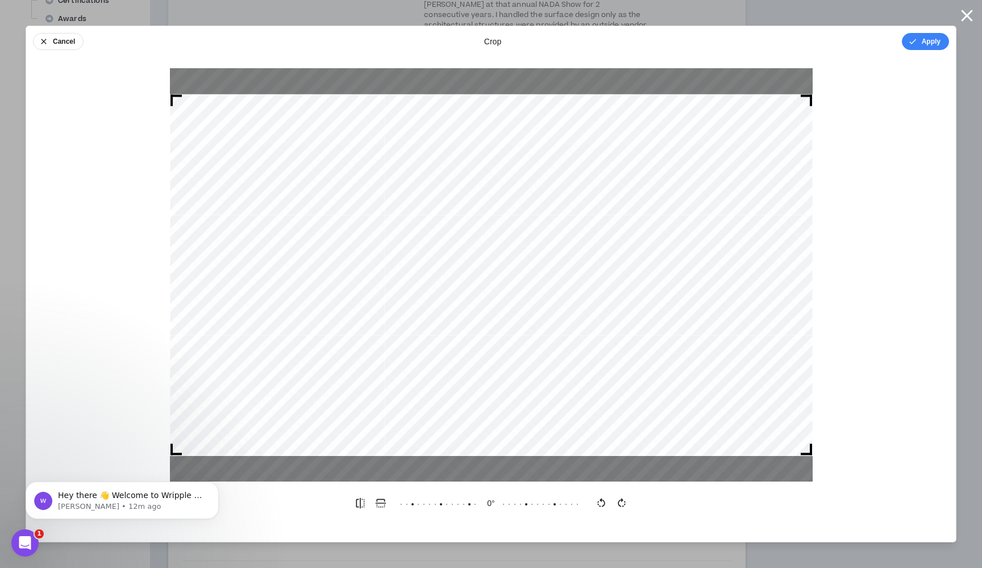
drag, startPoint x: 175, startPoint y: 453, endPoint x: 234, endPoint y: 401, distance: 78.5
click at [237, 399] on div at bounding box center [491, 274] width 643 height 361
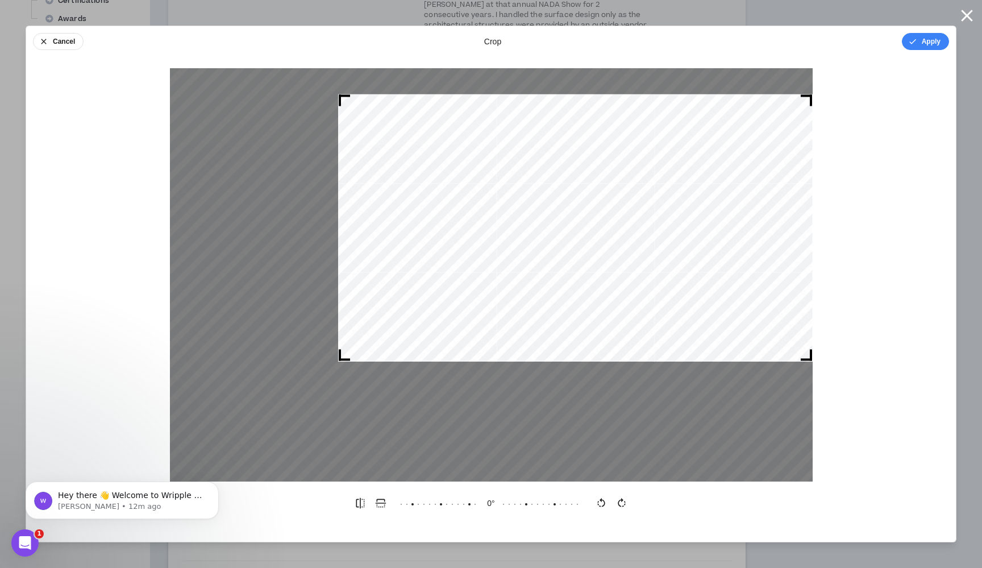
drag, startPoint x: 197, startPoint y: 438, endPoint x: 495, endPoint y: 357, distance: 309.0
click at [341, 395] on div at bounding box center [491, 274] width 643 height 413
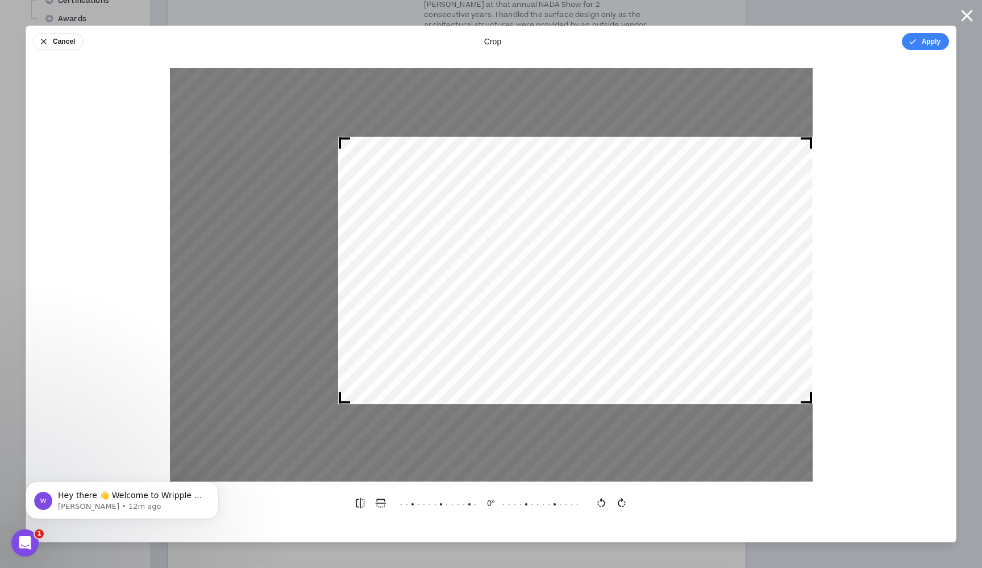
drag, startPoint x: 653, startPoint y: 240, endPoint x: 636, endPoint y: 335, distance: 96.4
click at [636, 335] on div at bounding box center [575, 270] width 474 height 267
click at [928, 39] on button "Apply" at bounding box center [925, 41] width 47 height 17
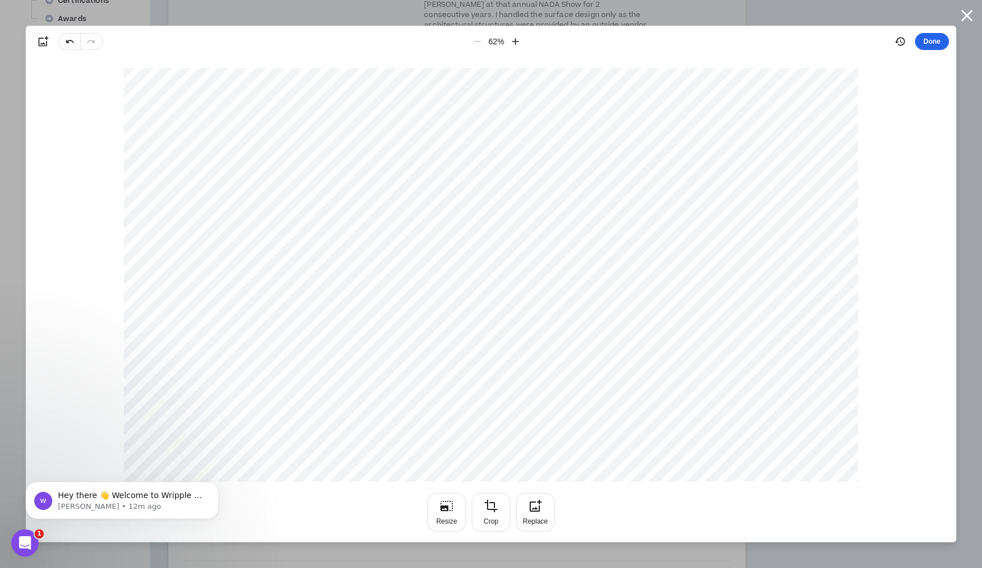
click at [933, 37] on button "Done" at bounding box center [932, 41] width 34 height 17
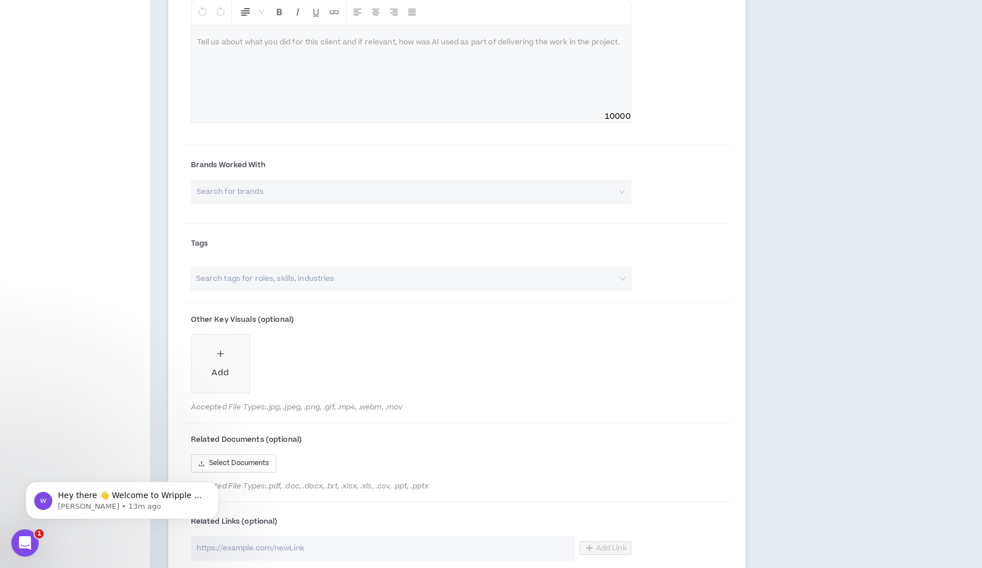
scroll to position [864, 0]
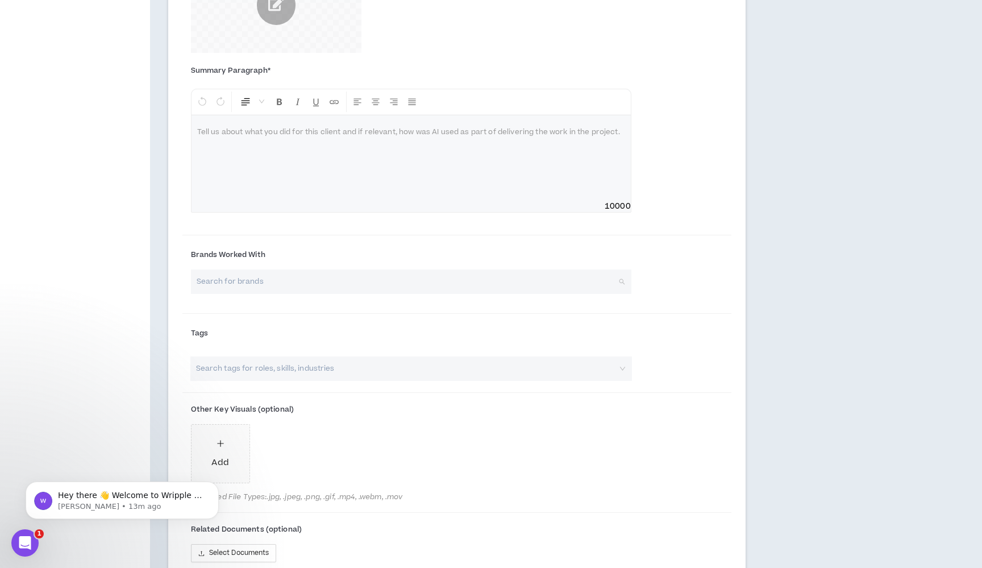
click at [299, 269] on input "search" at bounding box center [407, 281] width 420 height 24
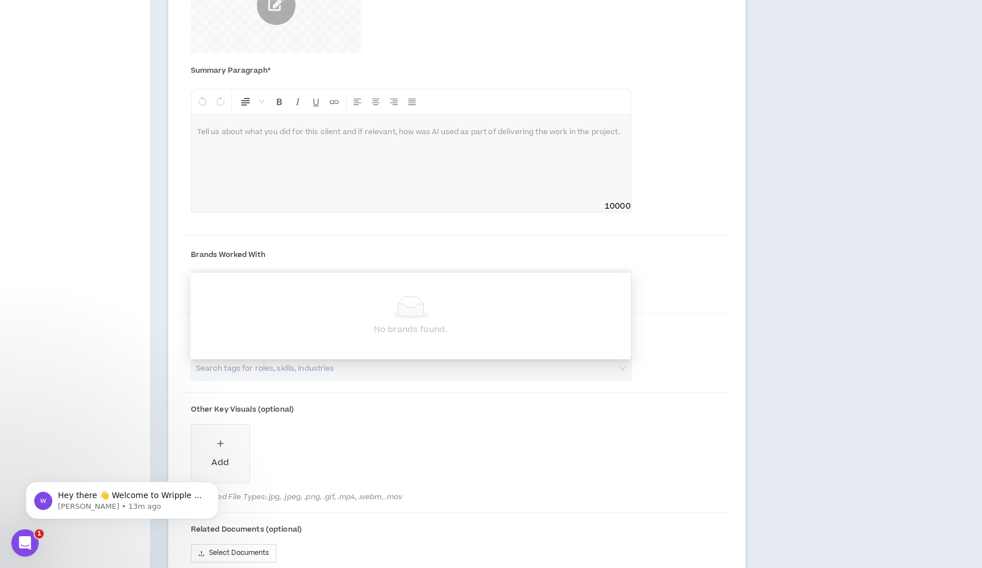
type input "Mint Tours"
click at [725, 311] on div at bounding box center [456, 314] width 549 height 7
drag, startPoint x: 274, startPoint y: 259, endPoint x: 157, endPoint y: 248, distance: 118.1
click at [157, 248] on div "Project Highlights [DATE] At least 2 Project Highlights are required. Show clie…" at bounding box center [457, 1] width 614 height 1628
type input "Mint Tours"
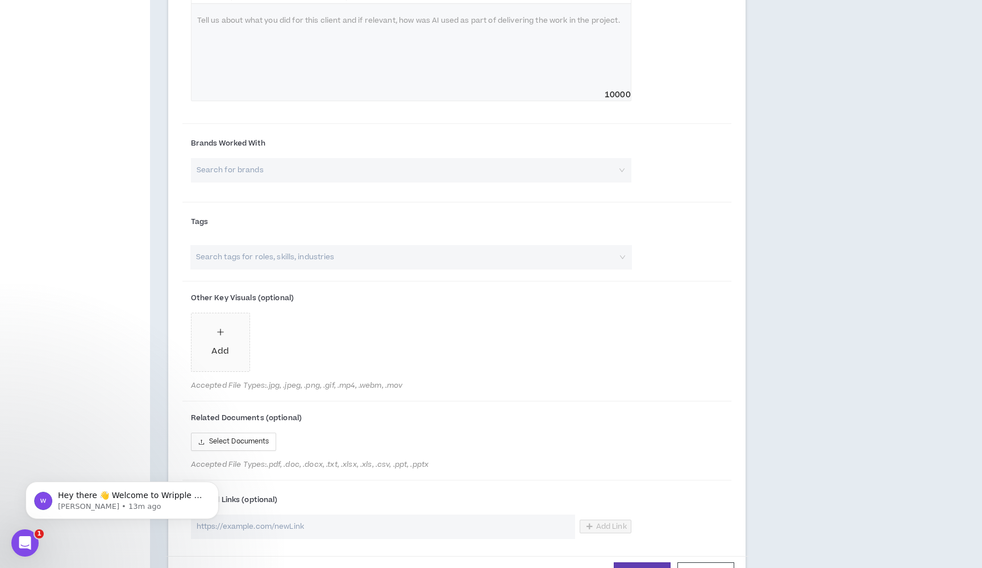
scroll to position [976, 0]
click at [237, 313] on span "Add" at bounding box center [220, 342] width 58 height 58
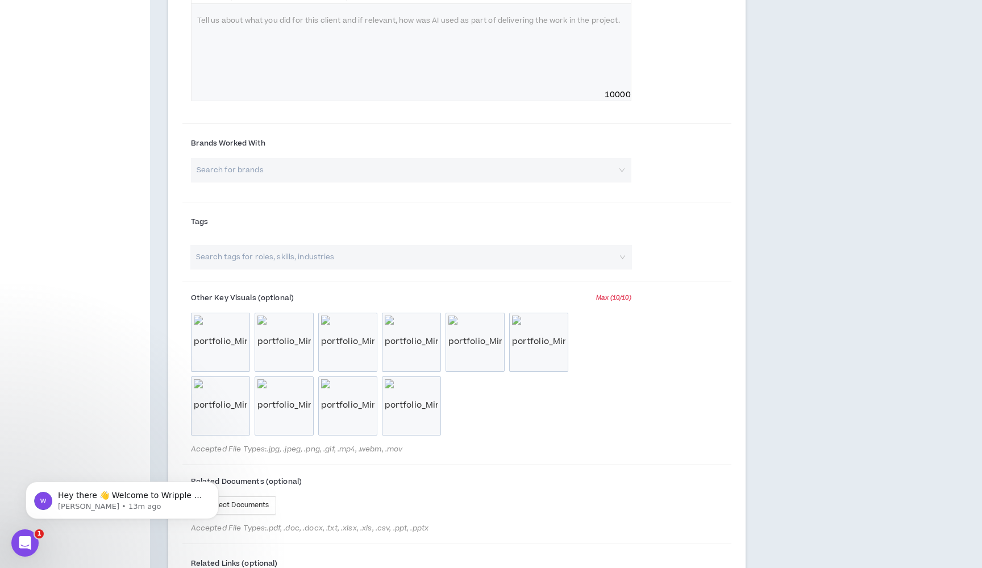
click at [255, 286] on div "Other Key Visuals (optional) Max ( 10 / 10 ) portfolio_MintPG_ID_v01_01.jpg por…" at bounding box center [456, 374] width 549 height 176
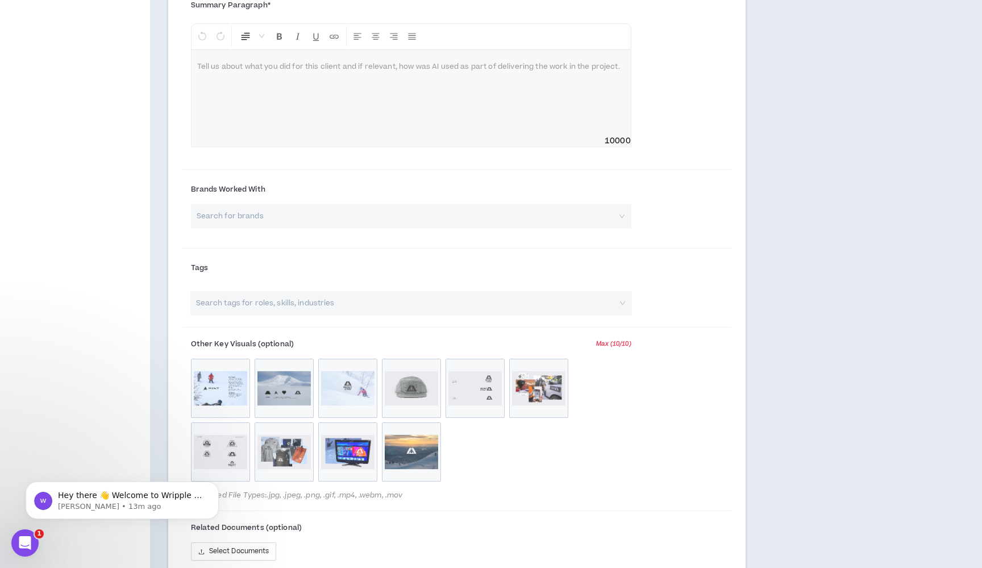
click at [386, 232] on form "Headline * Mint Powder Guides Year * **** **** **** **** **** **** **** **** **…" at bounding box center [456, 257] width 549 height 882
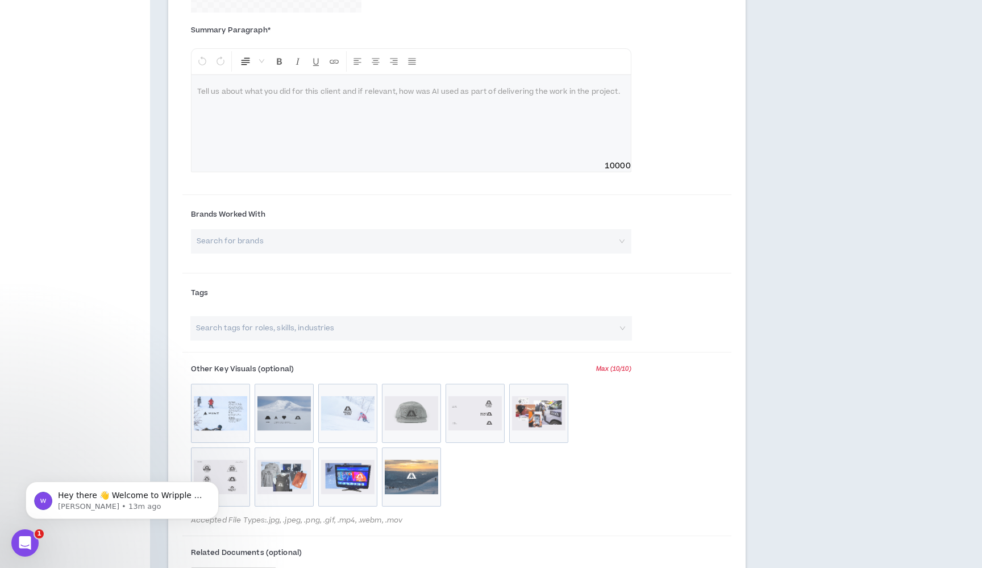
click at [624, 235] on div "Brands Worked With Search for brands" at bounding box center [456, 234] width 549 height 71
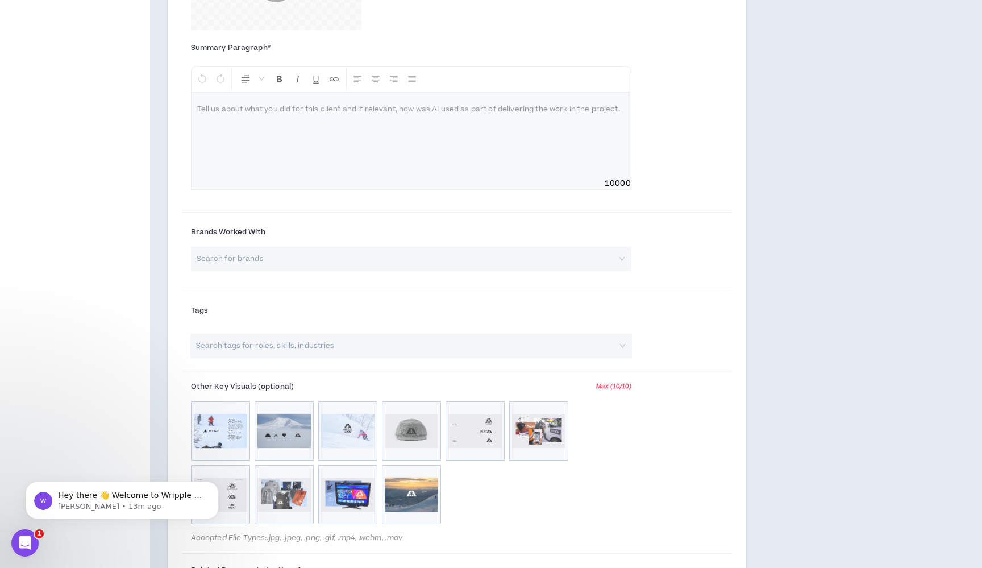
click at [77, 434] on div "Your profile is approved Preview Client View Edit Your Profile Background Basic…" at bounding box center [75, 10] width 150 height 1692
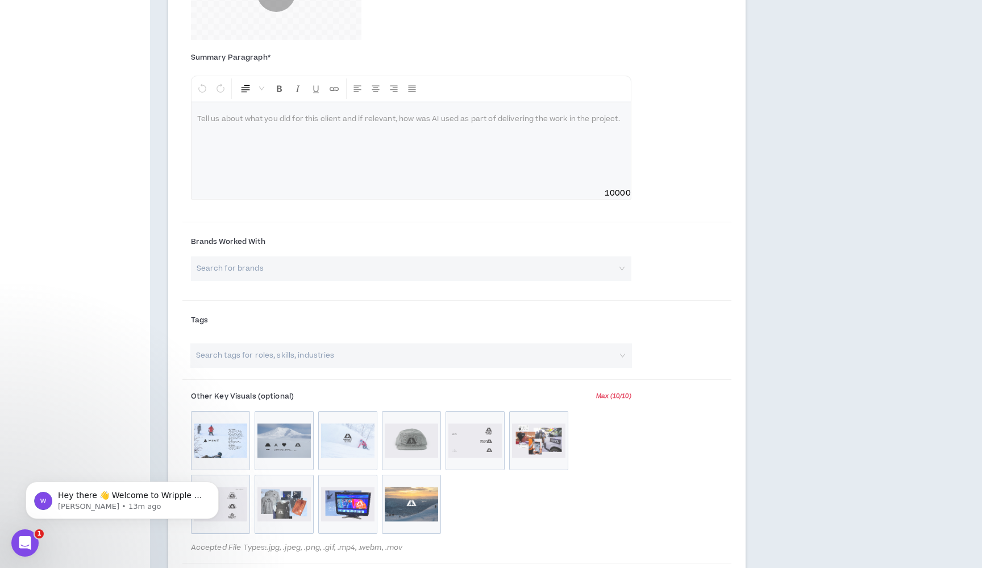
click at [680, 343] on div "Search tags for roles, skills, industries" at bounding box center [456, 360] width 549 height 34
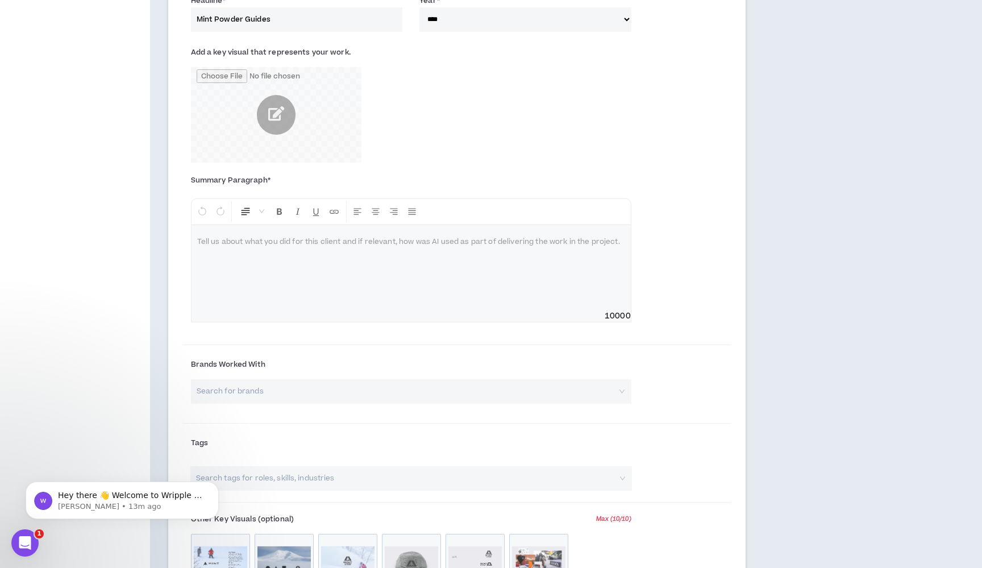
scroll to position [739, 0]
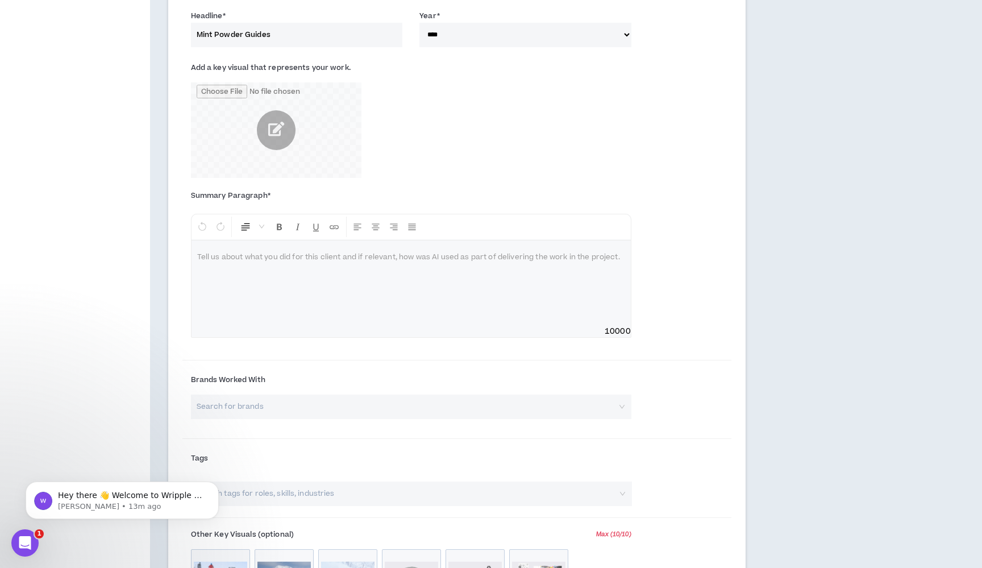
click at [357, 240] on div at bounding box center [410, 282] width 439 height 85
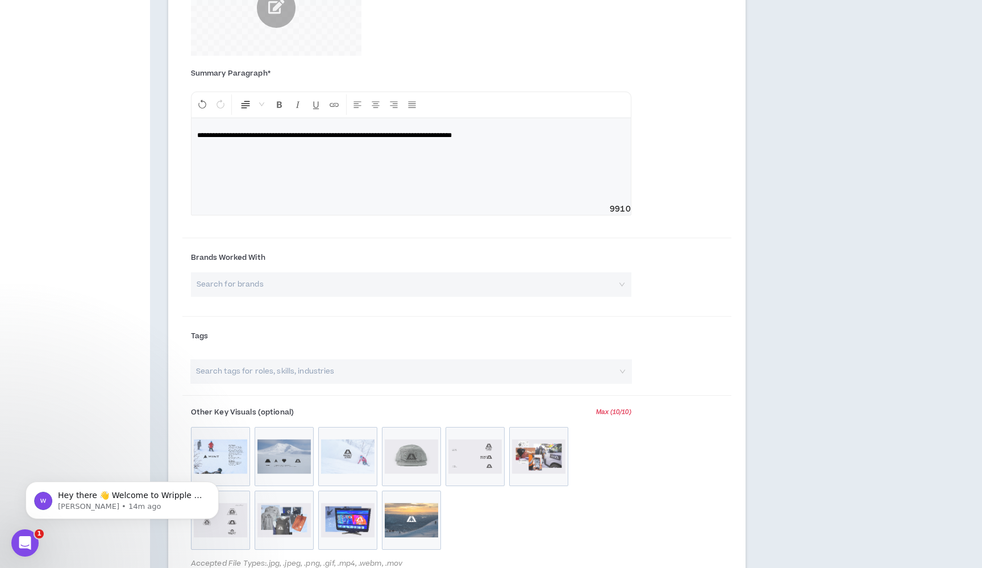
scroll to position [863, 0]
click at [549, 358] on input "search" at bounding box center [405, 370] width 422 height 24
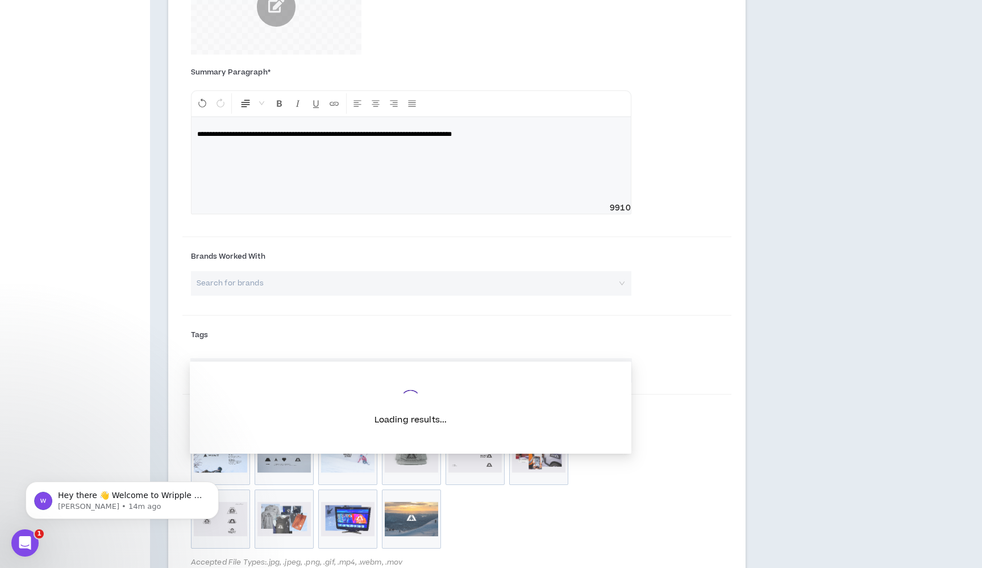
type input "v"
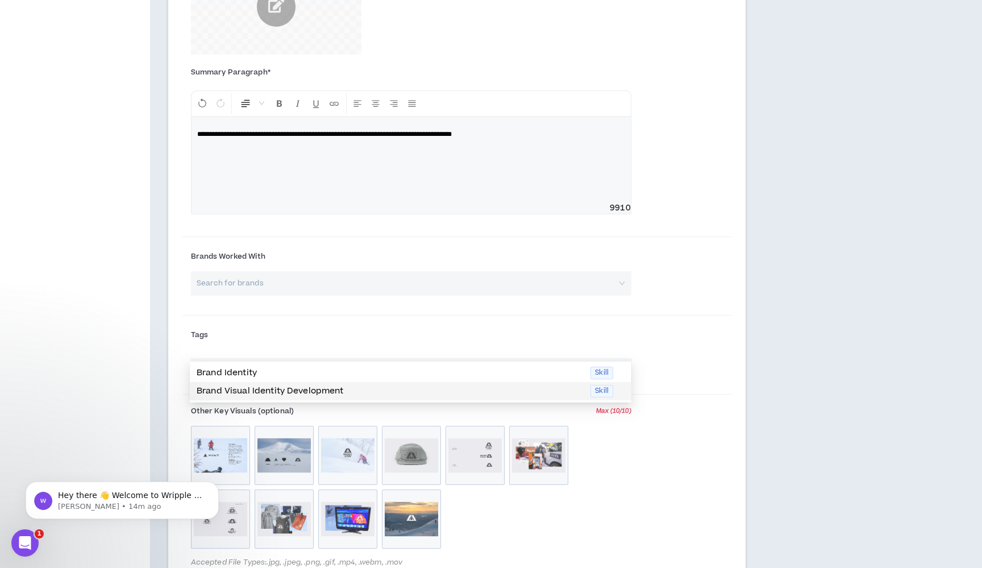
click at [270, 390] on p "Brand Visual Identity Development" at bounding box center [390, 391] width 387 height 13
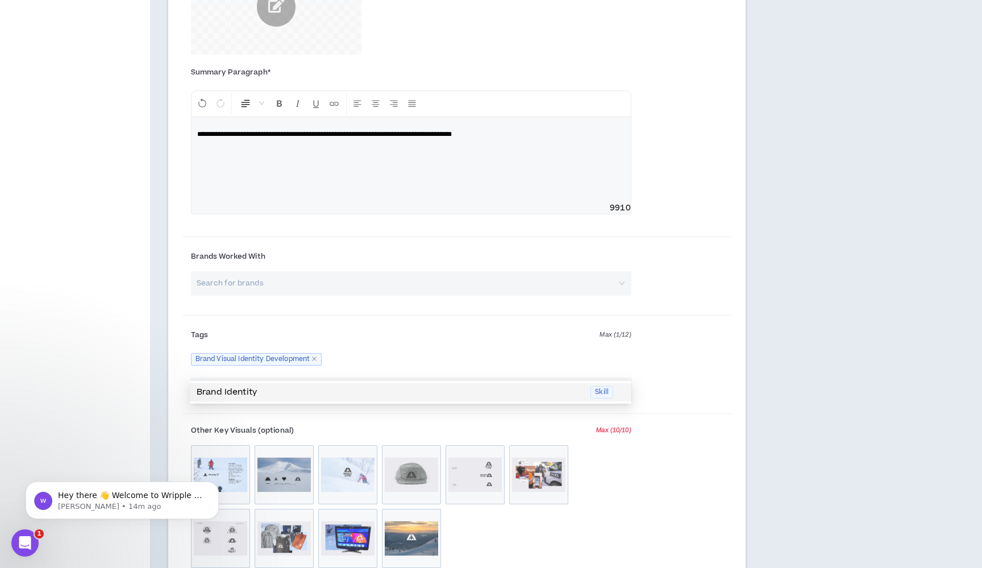
click at [239, 392] on p "Brand Identity" at bounding box center [390, 392] width 387 height 13
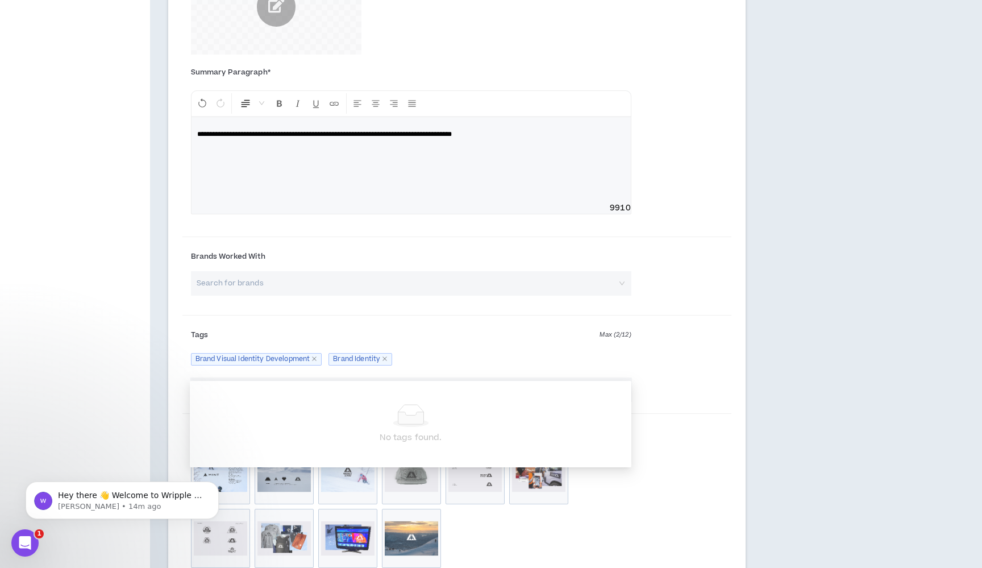
click at [255, 377] on input "identity" at bounding box center [405, 389] width 422 height 24
drag, startPoint x: 241, startPoint y: 370, endPoint x: 183, endPoint y: 364, distance: 58.4
click at [183, 377] on div "identity Search tags for roles, skills, industries" at bounding box center [410, 389] width 457 height 24
type input "I"
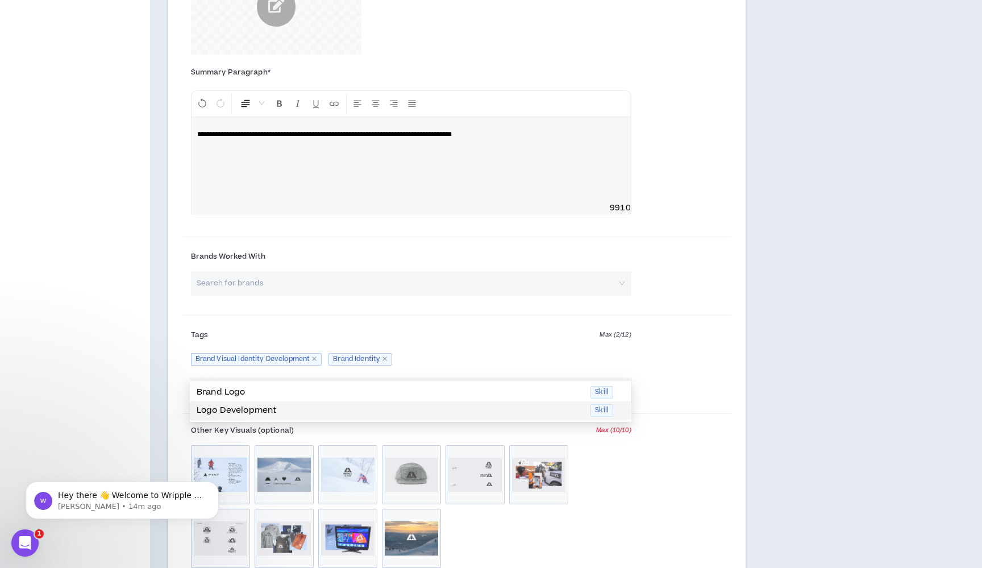
drag, startPoint x: 228, startPoint y: 406, endPoint x: 234, endPoint y: 402, distance: 6.9
click at [228, 406] on p "Logo Development" at bounding box center [390, 410] width 387 height 13
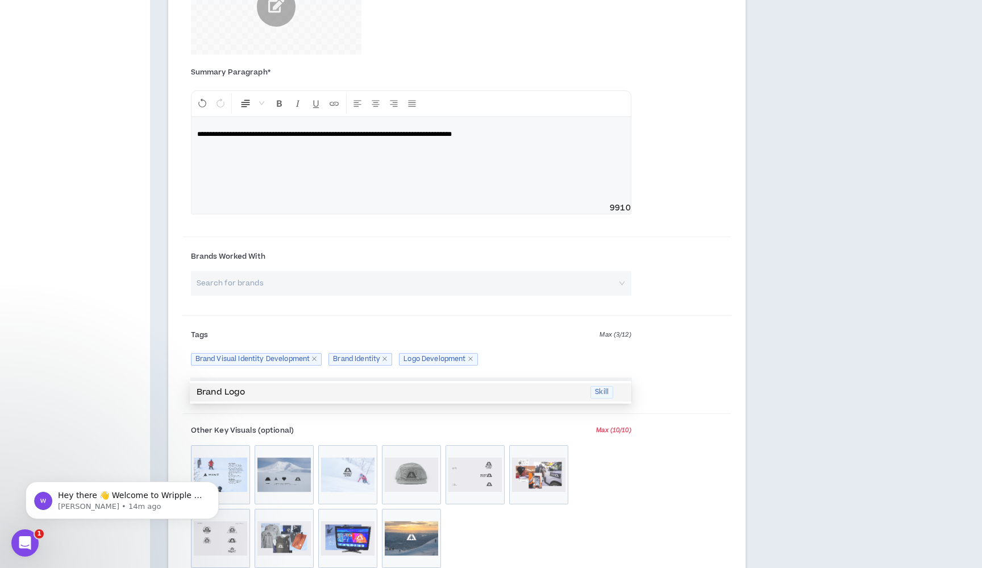
click at [257, 377] on input "Logo" at bounding box center [405, 389] width 422 height 24
drag, startPoint x: 228, startPoint y: 370, endPoint x: 164, endPoint y: 366, distance: 64.4
click at [164, 366] on div "Project Highlights [DATE] At least 2 Project Highlights are required. Show clie…" at bounding box center [457, 44] width 614 height 1711
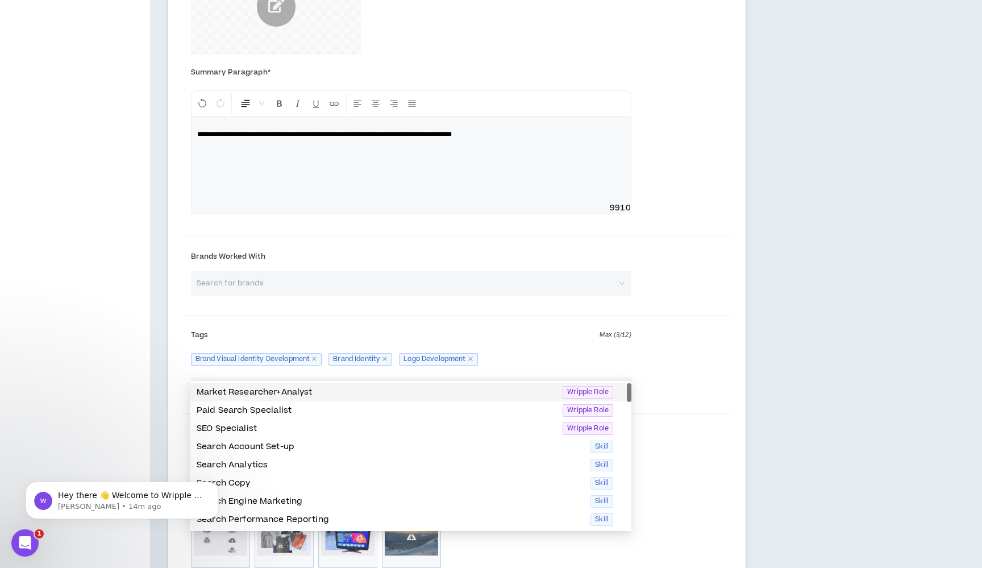
type input "S"
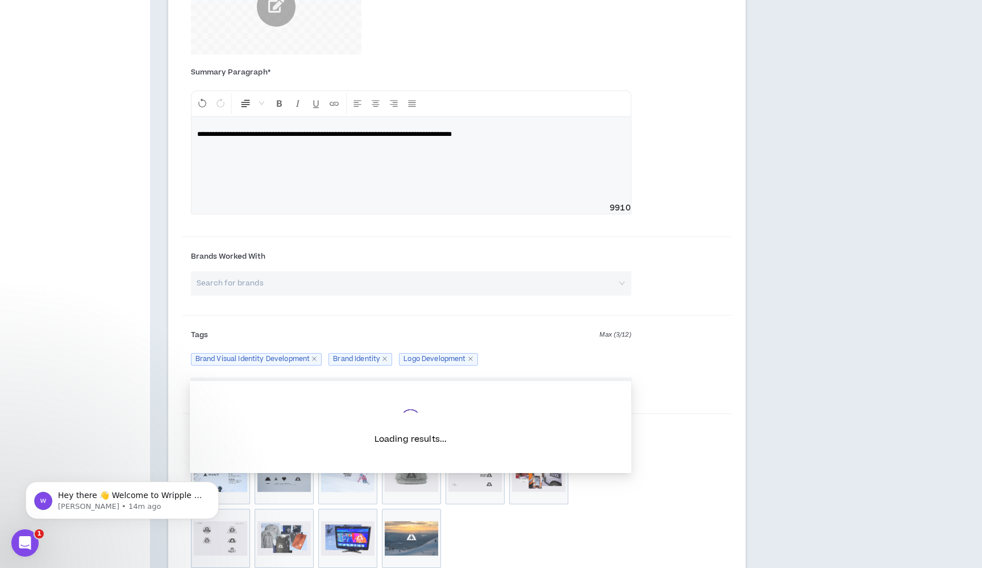
type input "g"
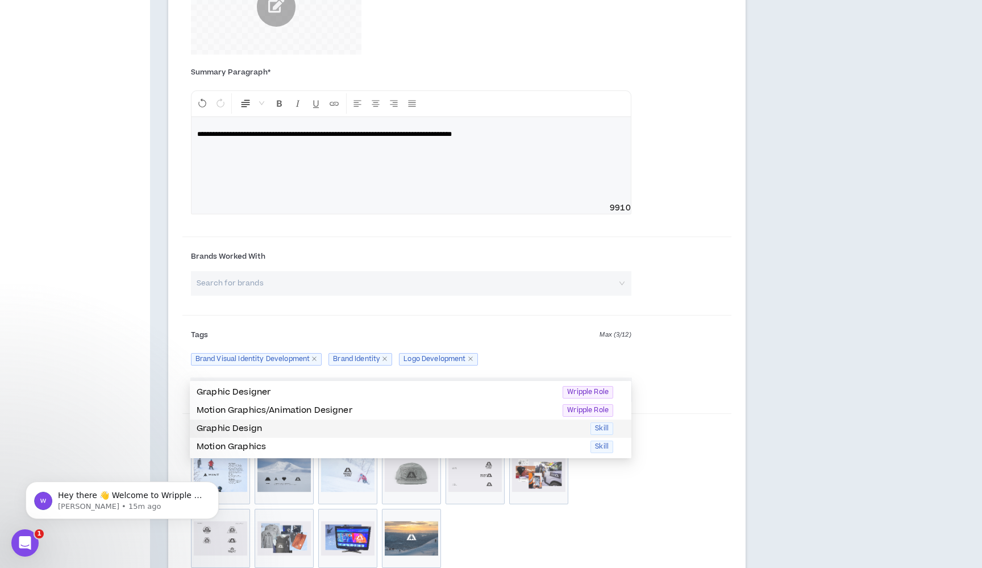
click at [251, 426] on p "Graphic Design" at bounding box center [390, 428] width 387 height 13
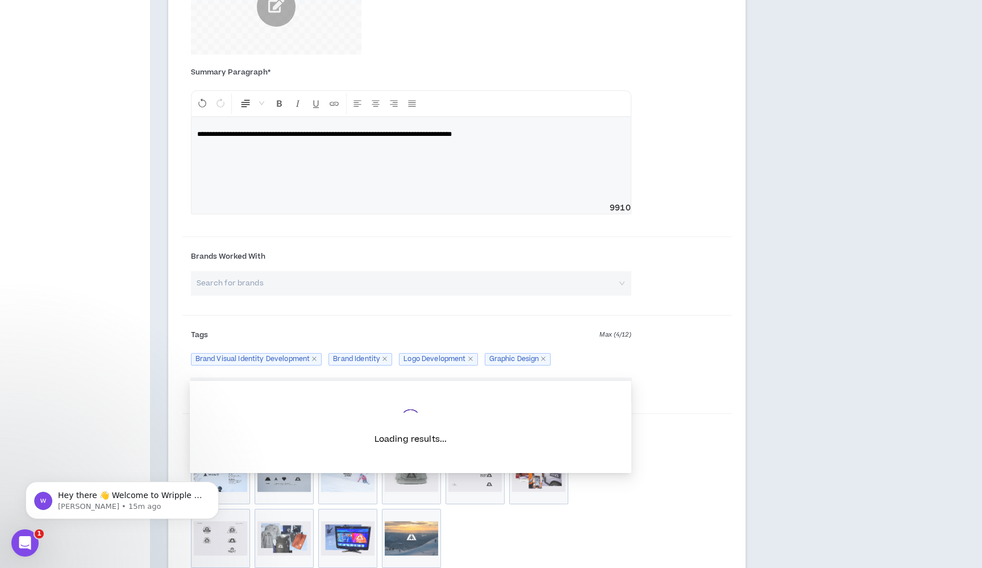
type input "G"
type input "B"
click at [665, 377] on div "Search tags for roles, skills, industries" at bounding box center [456, 394] width 549 height 34
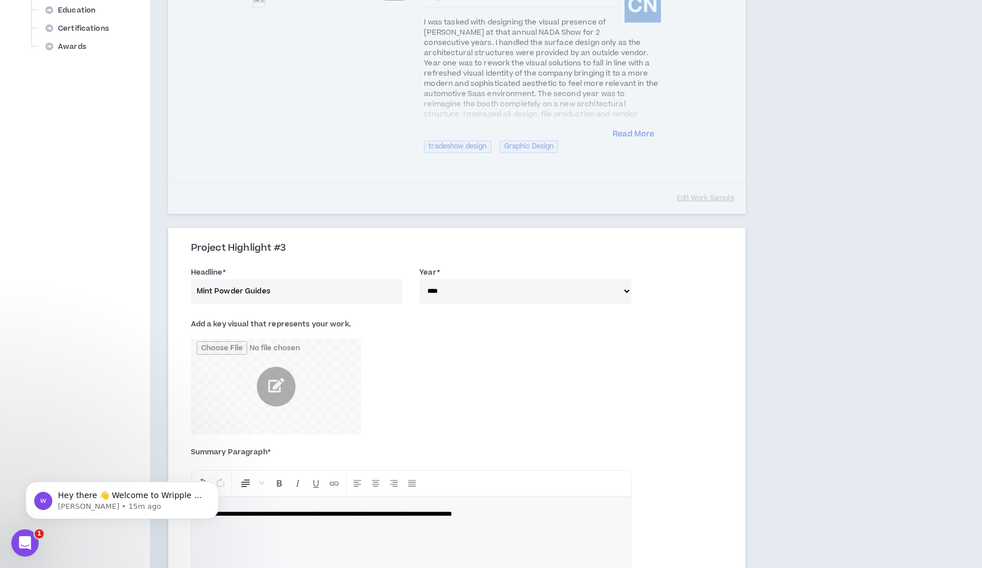
scroll to position [407, 0]
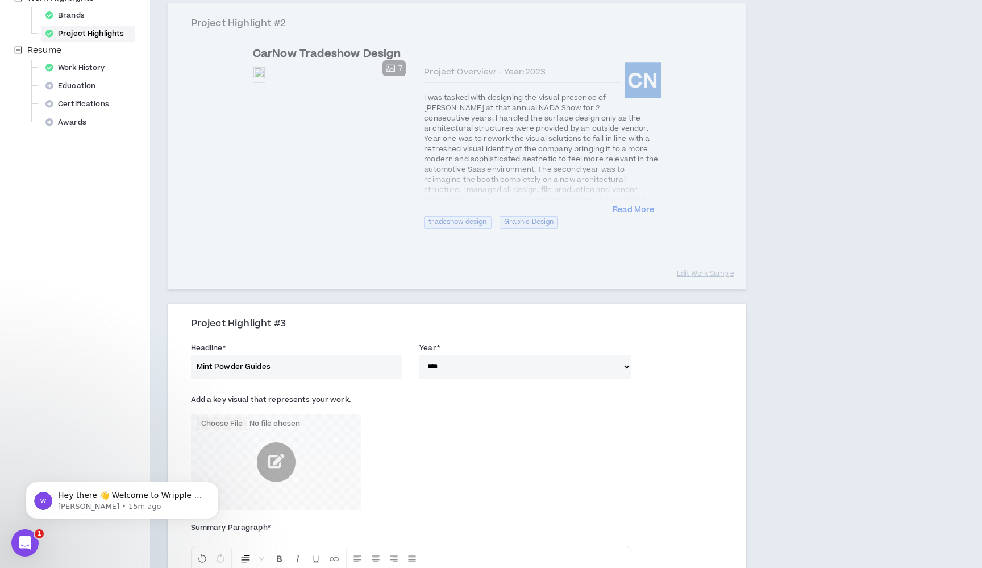
click at [288, 355] on input "Mint Powder Guides" at bounding box center [297, 367] width 212 height 24
type input "Mint Powder Guides Logo System"
click at [564, 409] on div "Add a key visual that represents your work." at bounding box center [456, 453] width 549 height 131
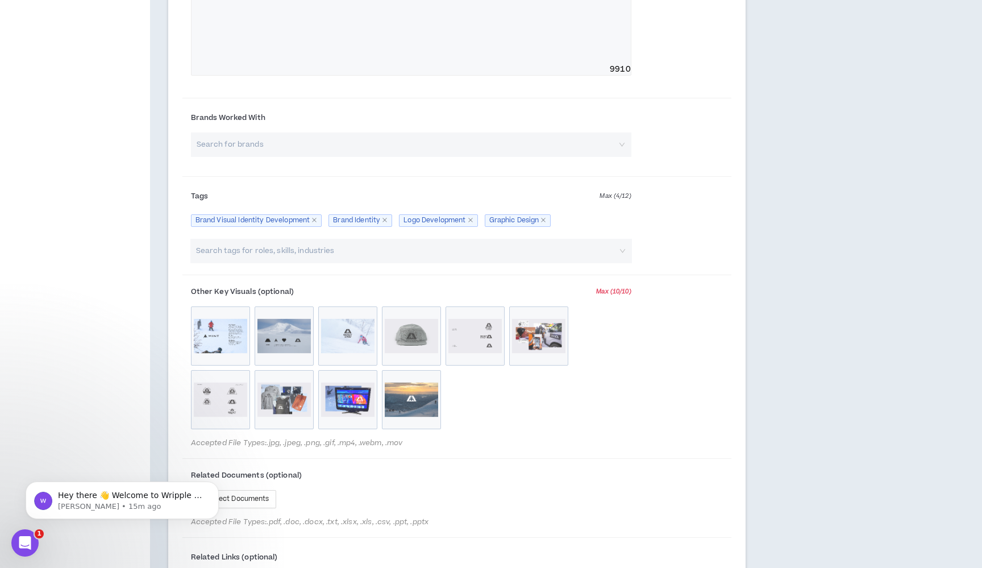
scroll to position [1217, 0]
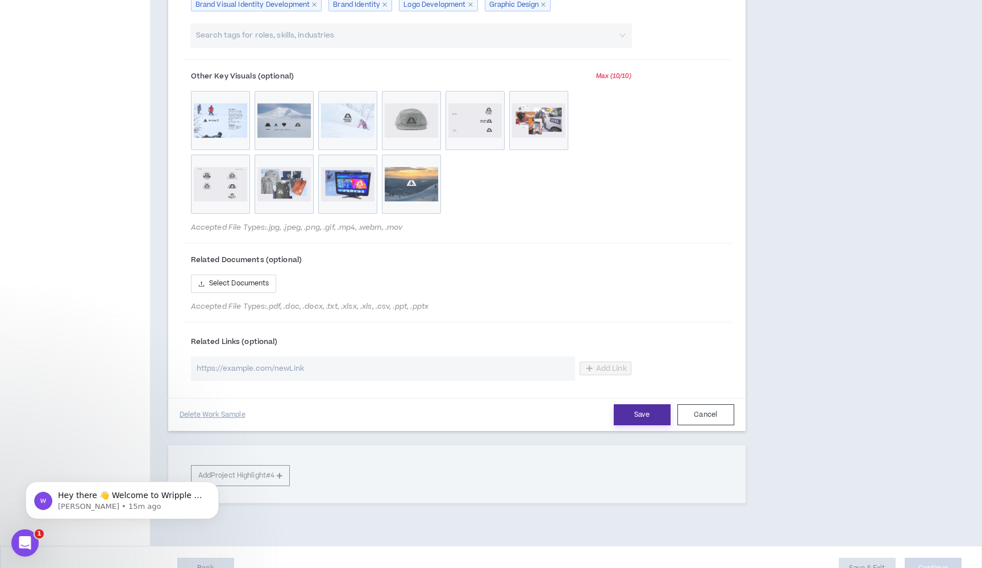
click at [644, 404] on button "Save" at bounding box center [642, 414] width 57 height 21
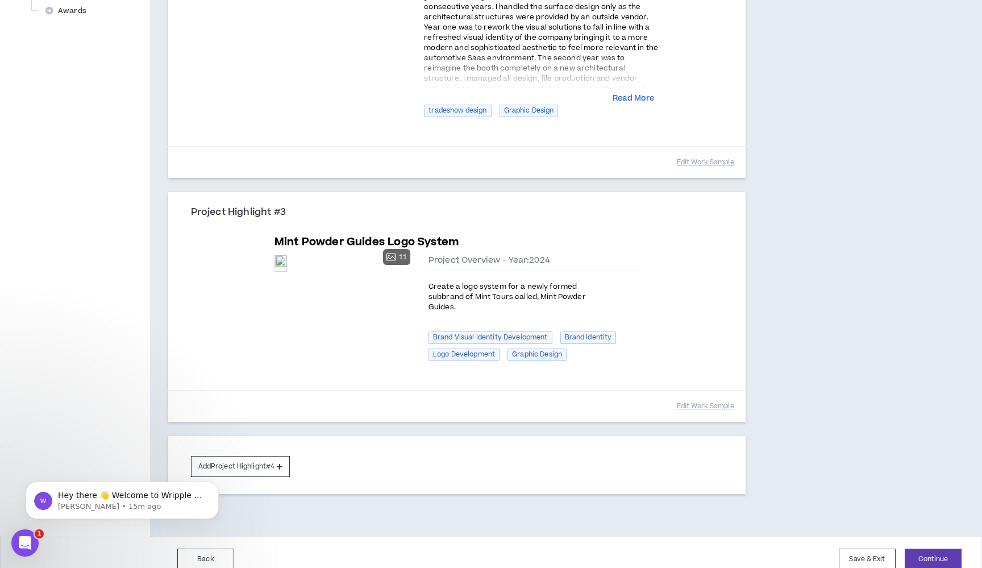
scroll to position [518, 0]
click at [286, 271] on div "Preview" at bounding box center [280, 263] width 11 height 15
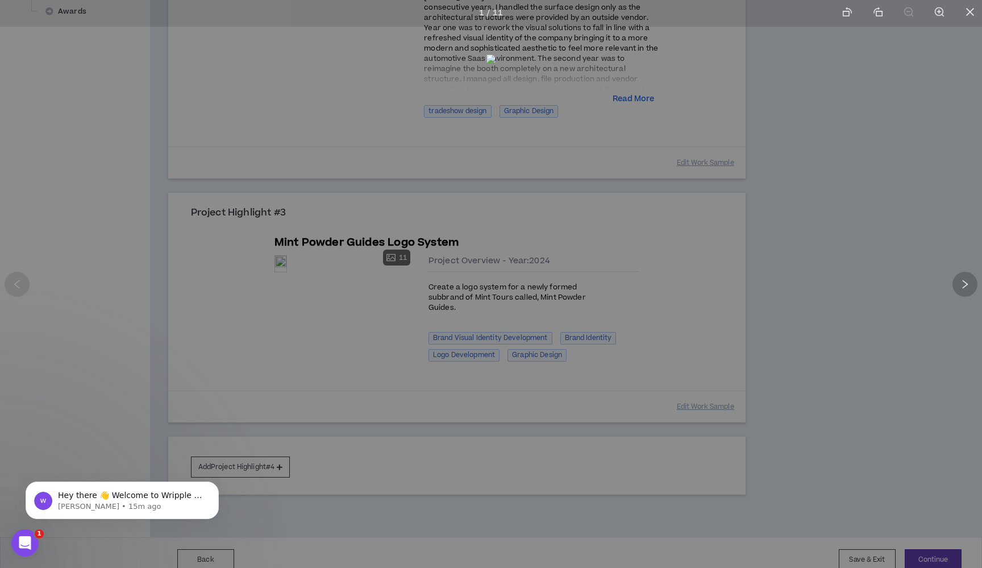
click at [965, 288] on icon "right" at bounding box center [965, 284] width 10 height 10
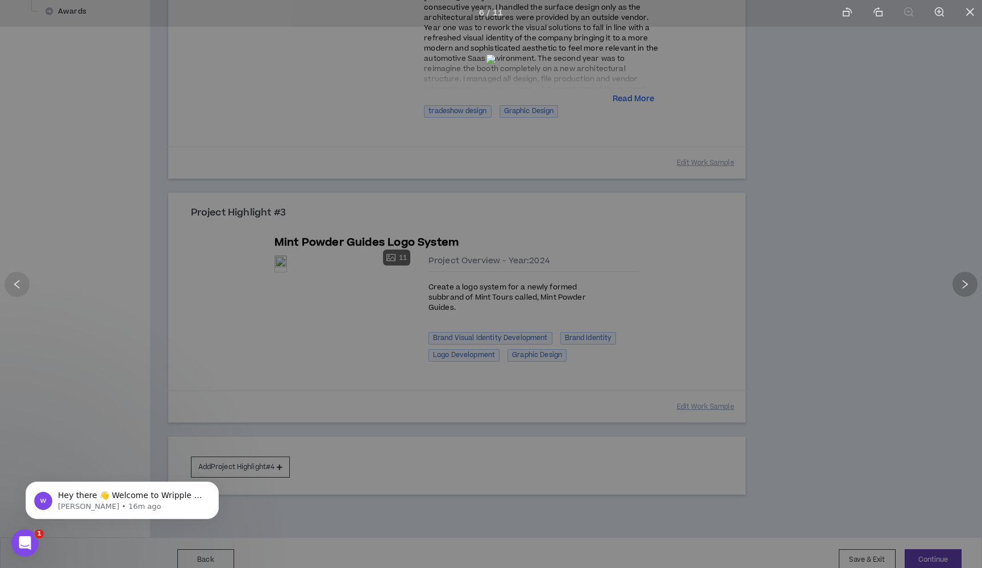
click at [965, 288] on icon "right" at bounding box center [965, 284] width 10 height 10
click at [965, 287] on icon "right" at bounding box center [965, 284] width 10 height 10
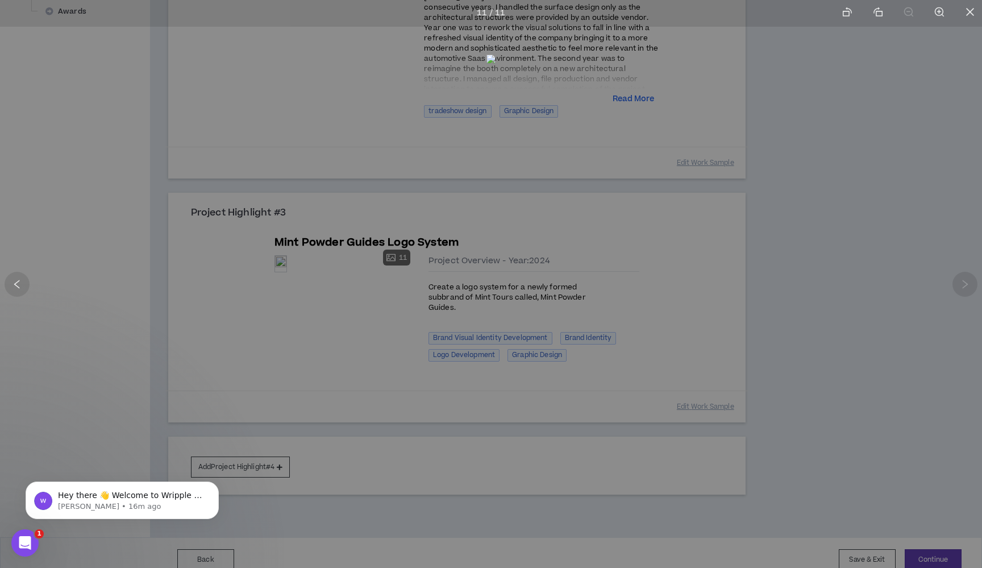
click at [965, 287] on icon "right" at bounding box center [965, 284] width 10 height 10
click at [914, 305] on div at bounding box center [491, 284] width 982 height 568
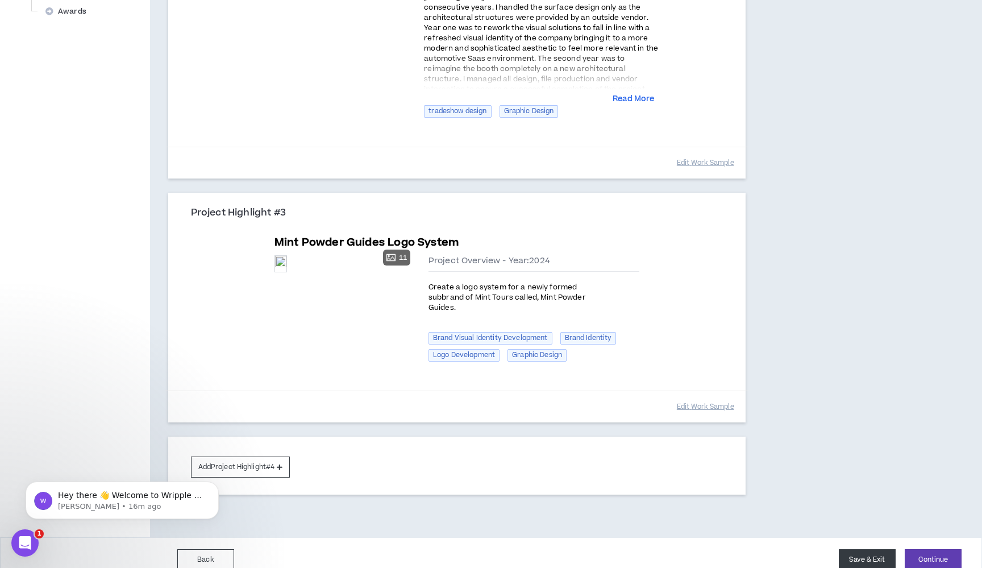
click at [878, 549] on button "Save & Exit" at bounding box center [867, 559] width 57 height 21
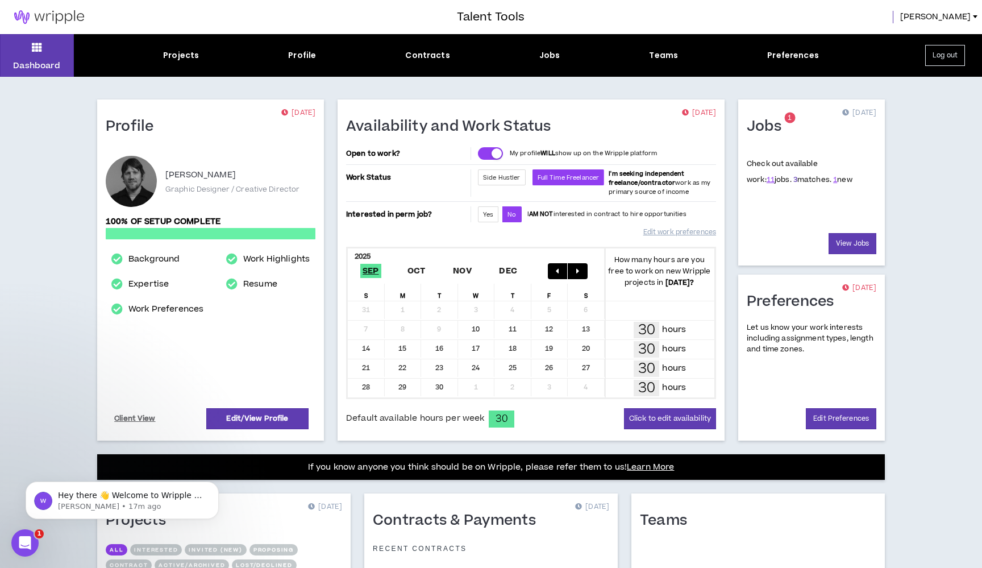
click at [793, 180] on link "3" at bounding box center [795, 179] width 4 height 10
click at [833, 182] on link "1" at bounding box center [835, 179] width 4 height 10
